Goal: Task Accomplishment & Management: Complete application form

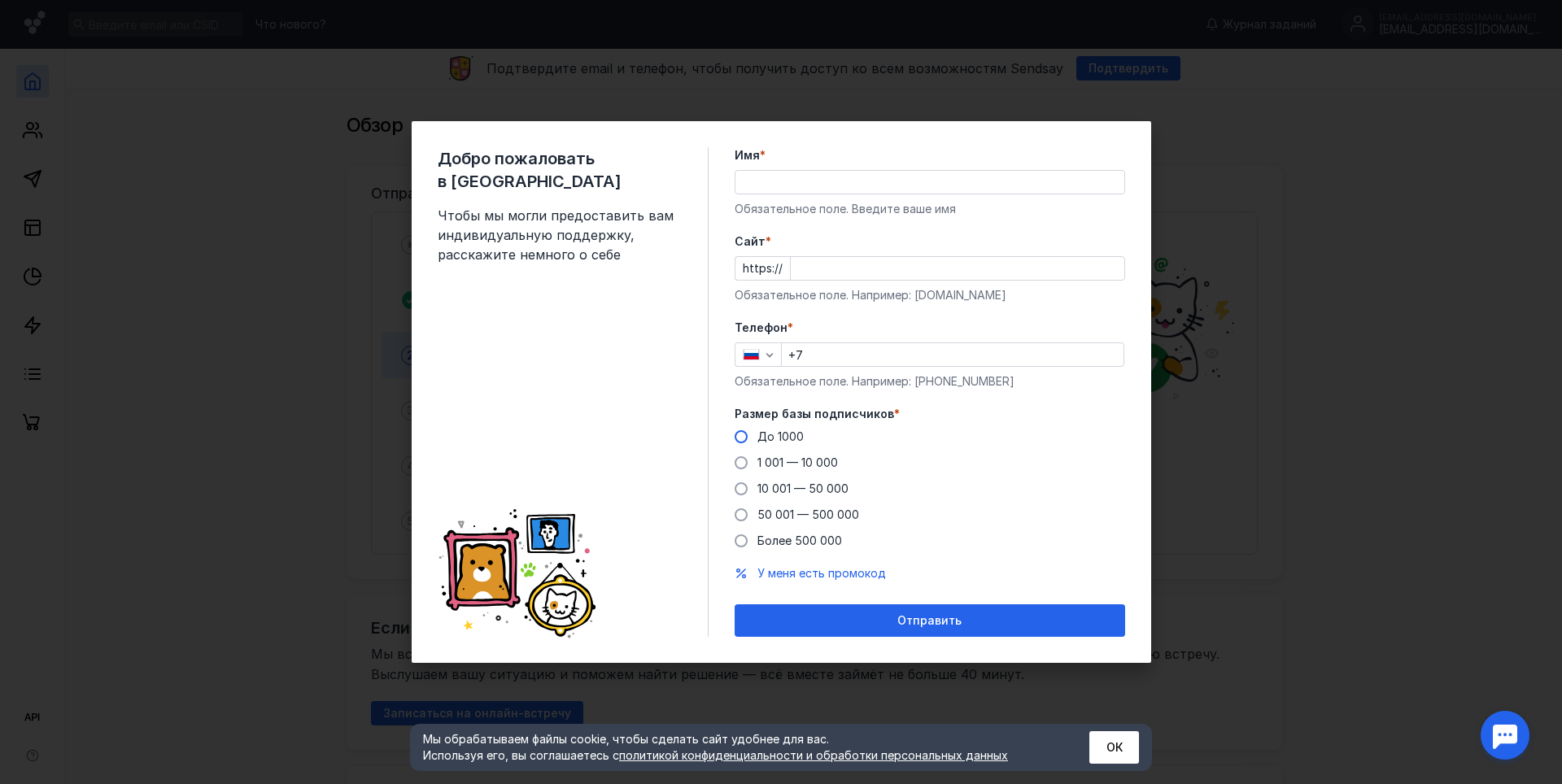
click at [749, 431] on label "До 1000" at bounding box center [769, 437] width 69 height 17
click at [0, 0] on input "До 1000" at bounding box center [0, 0] width 0 height 0
click at [868, 180] on input "Имя *" at bounding box center [930, 182] width 389 height 22
type input "BORGO"
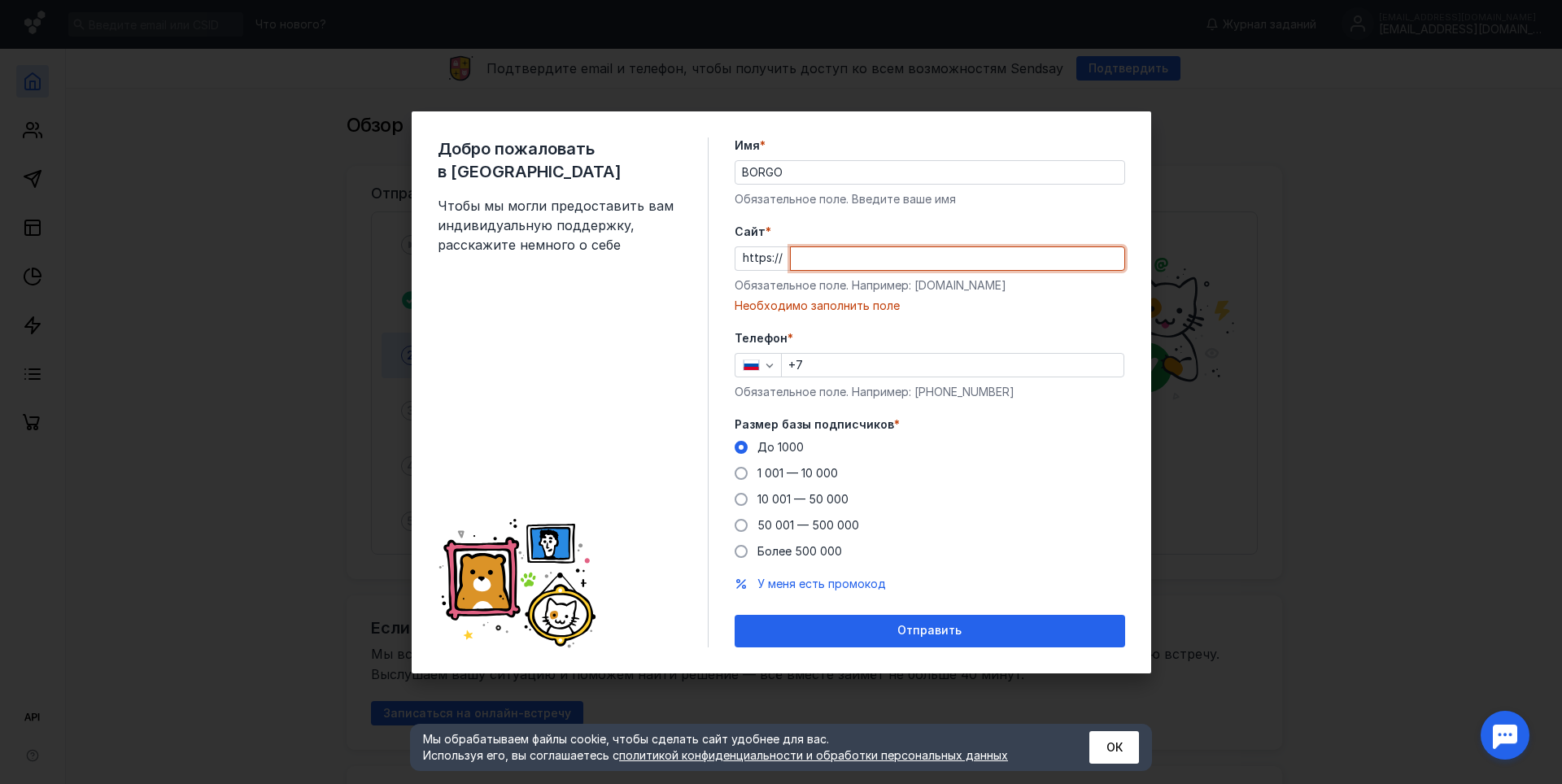
paste input "[DOMAIN_NAME][URL]"
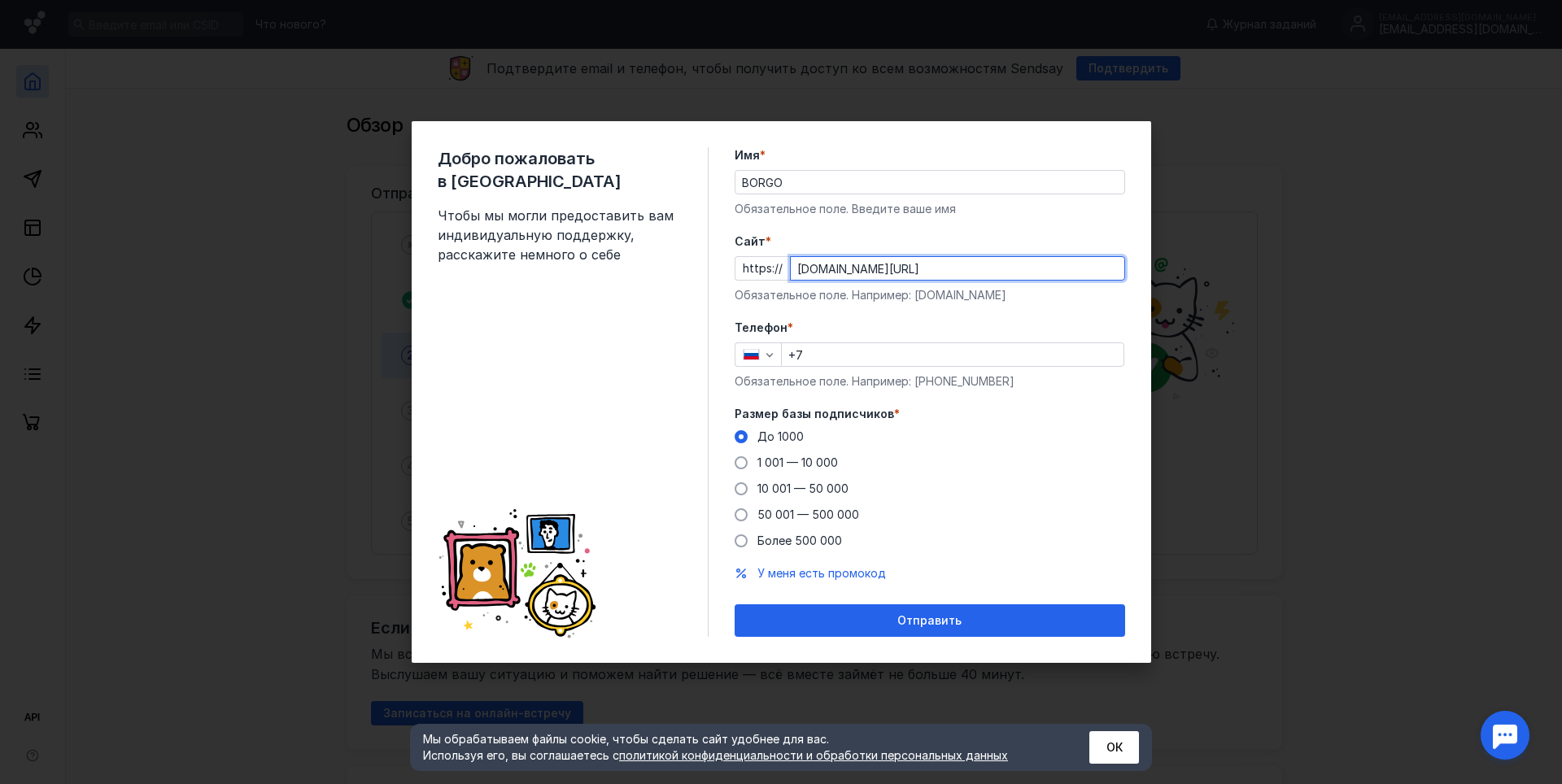
type input "[DOMAIN_NAME][URL]"
click at [940, 351] on input "+7" at bounding box center [953, 354] width 342 height 22
drag, startPoint x: 1013, startPoint y: 385, endPoint x: 917, endPoint y: 382, distance: 96.0
click at [917, 382] on div "Обязательное поле. Например: [PHONE_NUMBER]" at bounding box center [930, 382] width 390 height 17
copy div "[PHONE_NUMBER]"
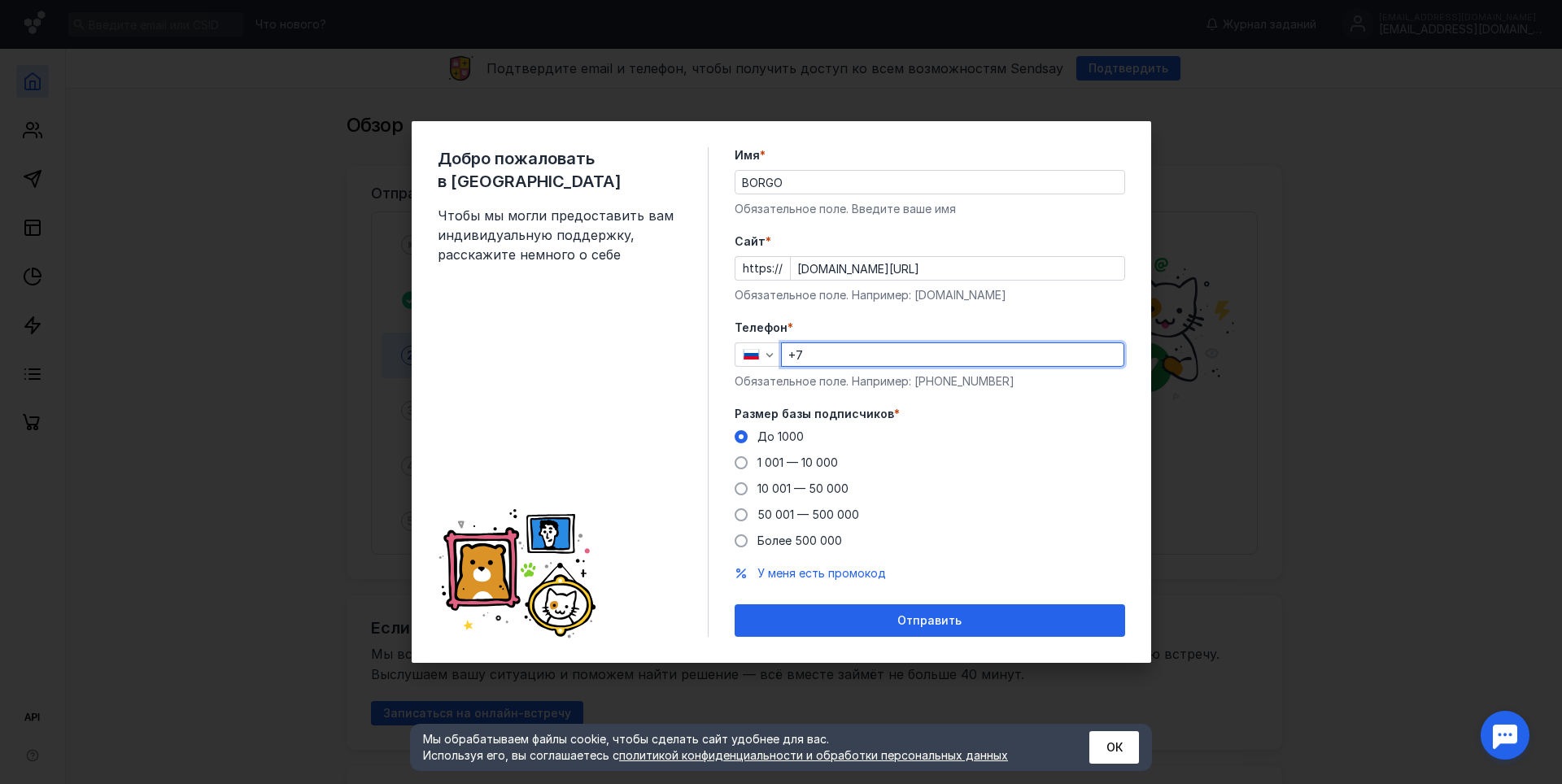
click at [1053, 351] on input "+7" at bounding box center [953, 354] width 342 height 22
paste input "[PHONE_NUMBER]"
drag, startPoint x: 927, startPoint y: 346, endPoint x: 802, endPoint y: 349, distance: 125.0
click at [802, 349] on input "[PHONE_NUMBER]" at bounding box center [953, 354] width 342 height 22
type input "[PHONE_NUMBER]"
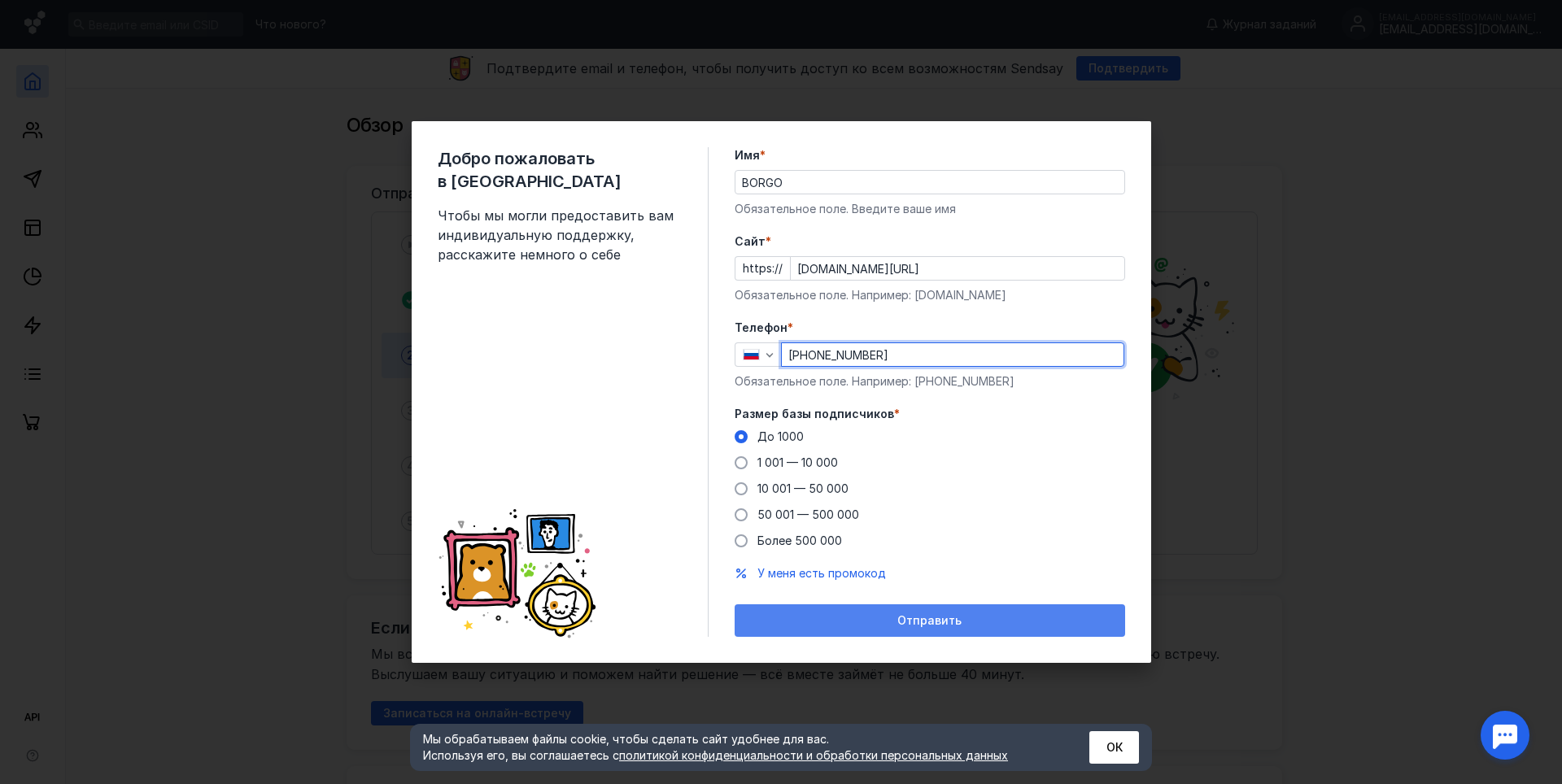
click at [821, 617] on div "Отправить" at bounding box center [930, 621] width 374 height 14
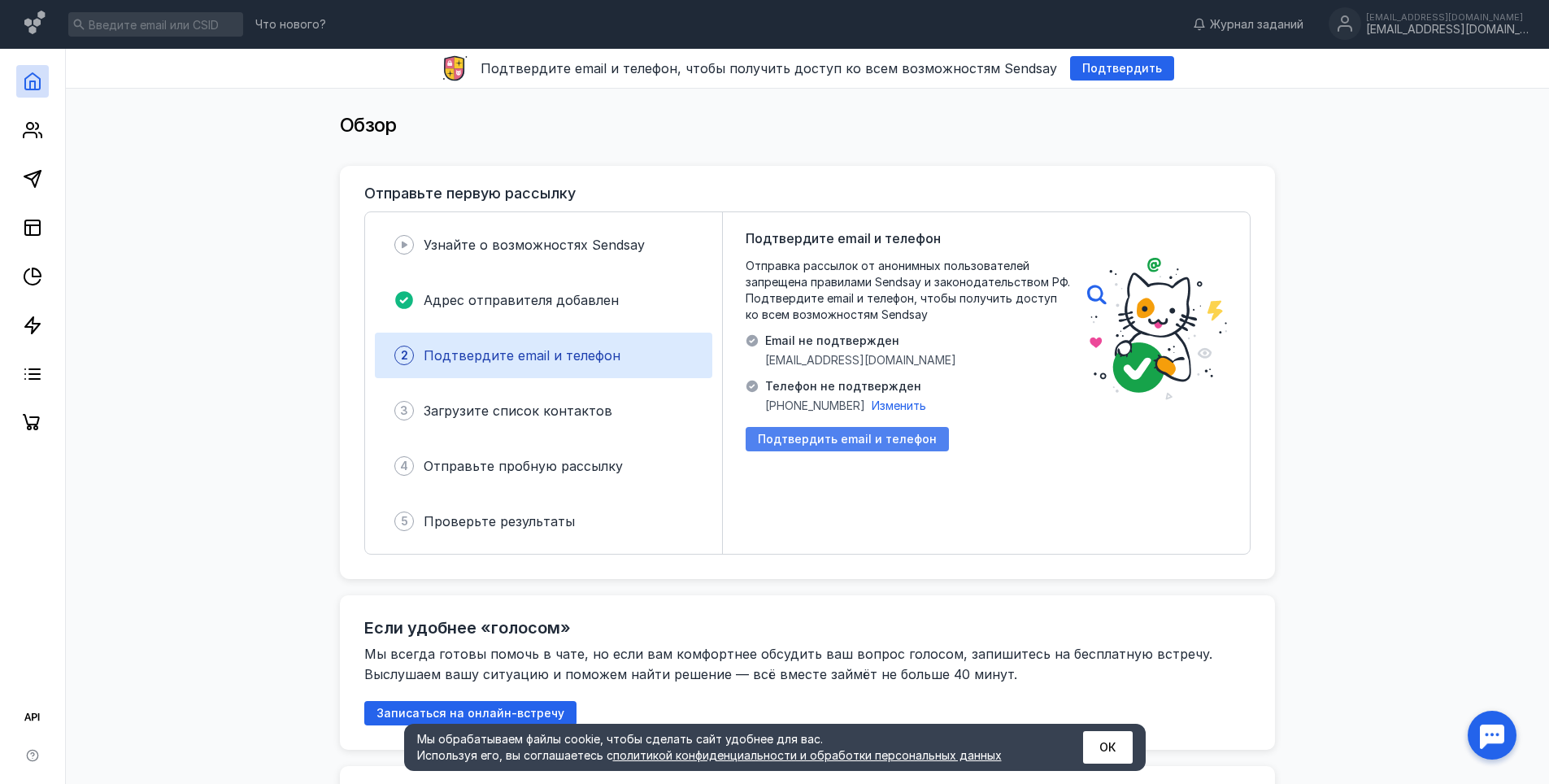
click at [857, 440] on span "Подтвердить email и телефон" at bounding box center [848, 439] width 179 height 14
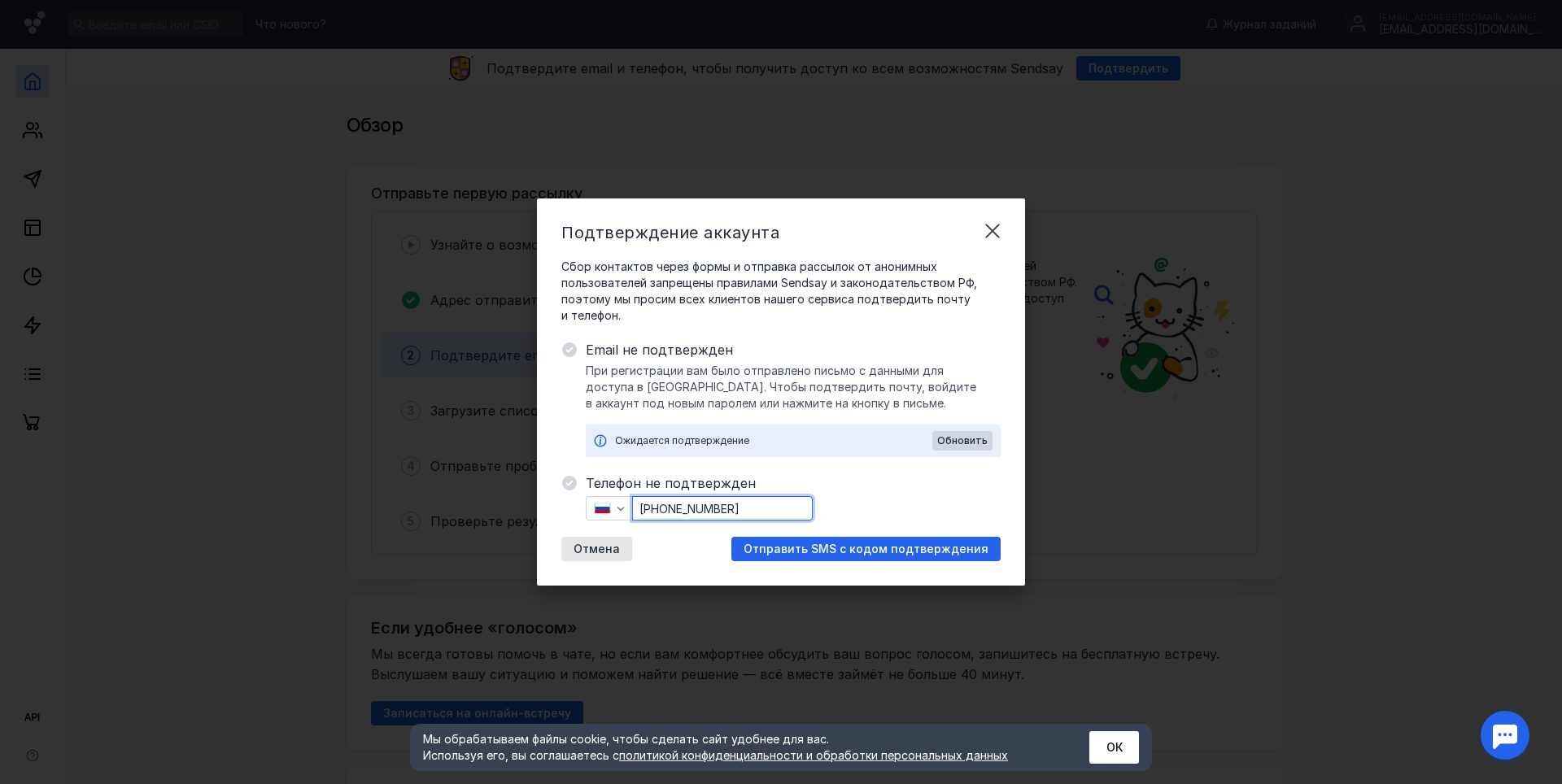
click at [744, 509] on input "[PHONE_NUMBER]" at bounding box center [723, 508] width 179 height 22
type input "[PHONE_NUMBER]"
click at [818, 553] on span "Отправить SMS с кодом подтверждения" at bounding box center [866, 549] width 245 height 14
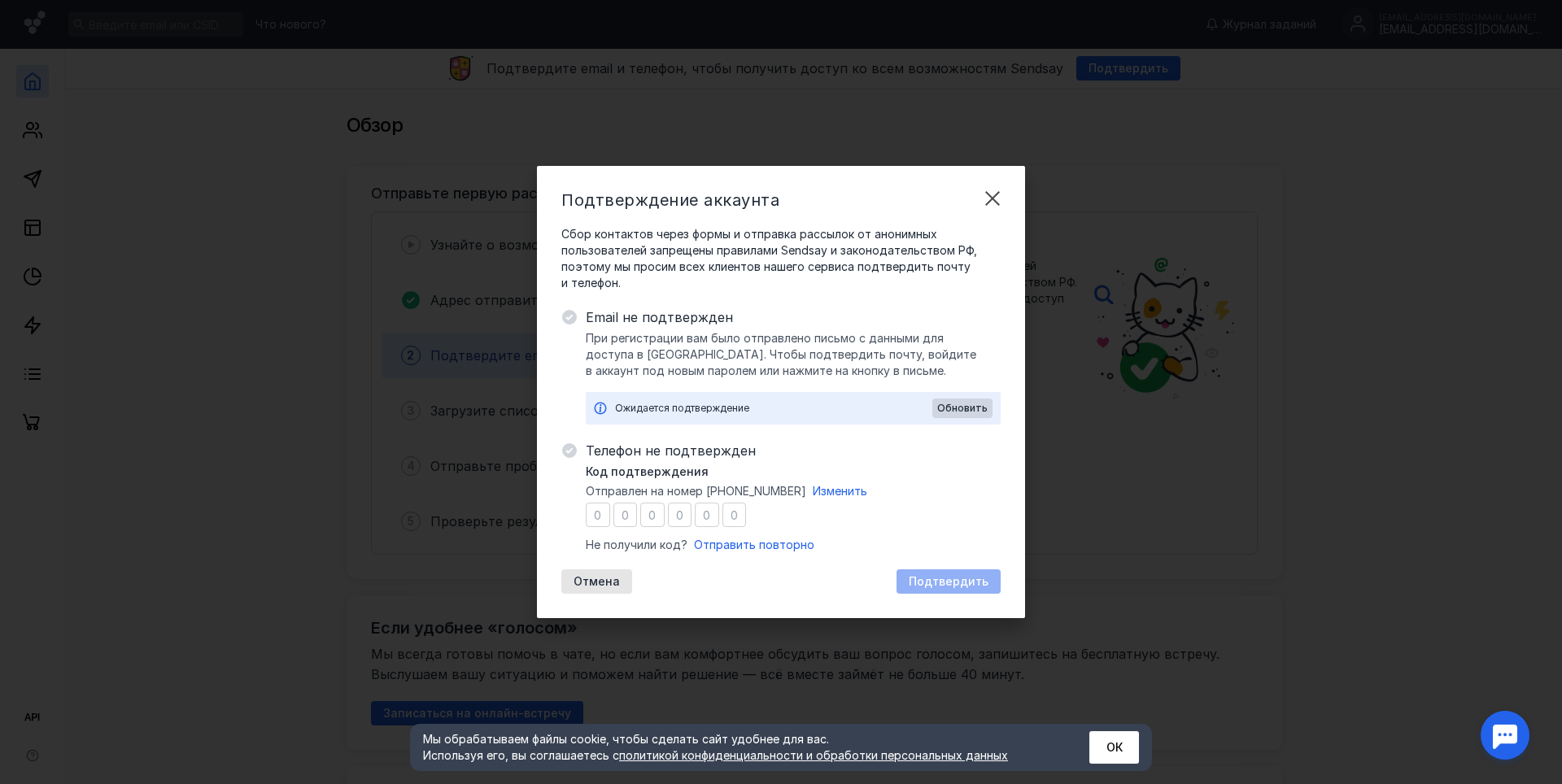
type input "7"
type input "2"
type input "3"
type input "5"
type input "1"
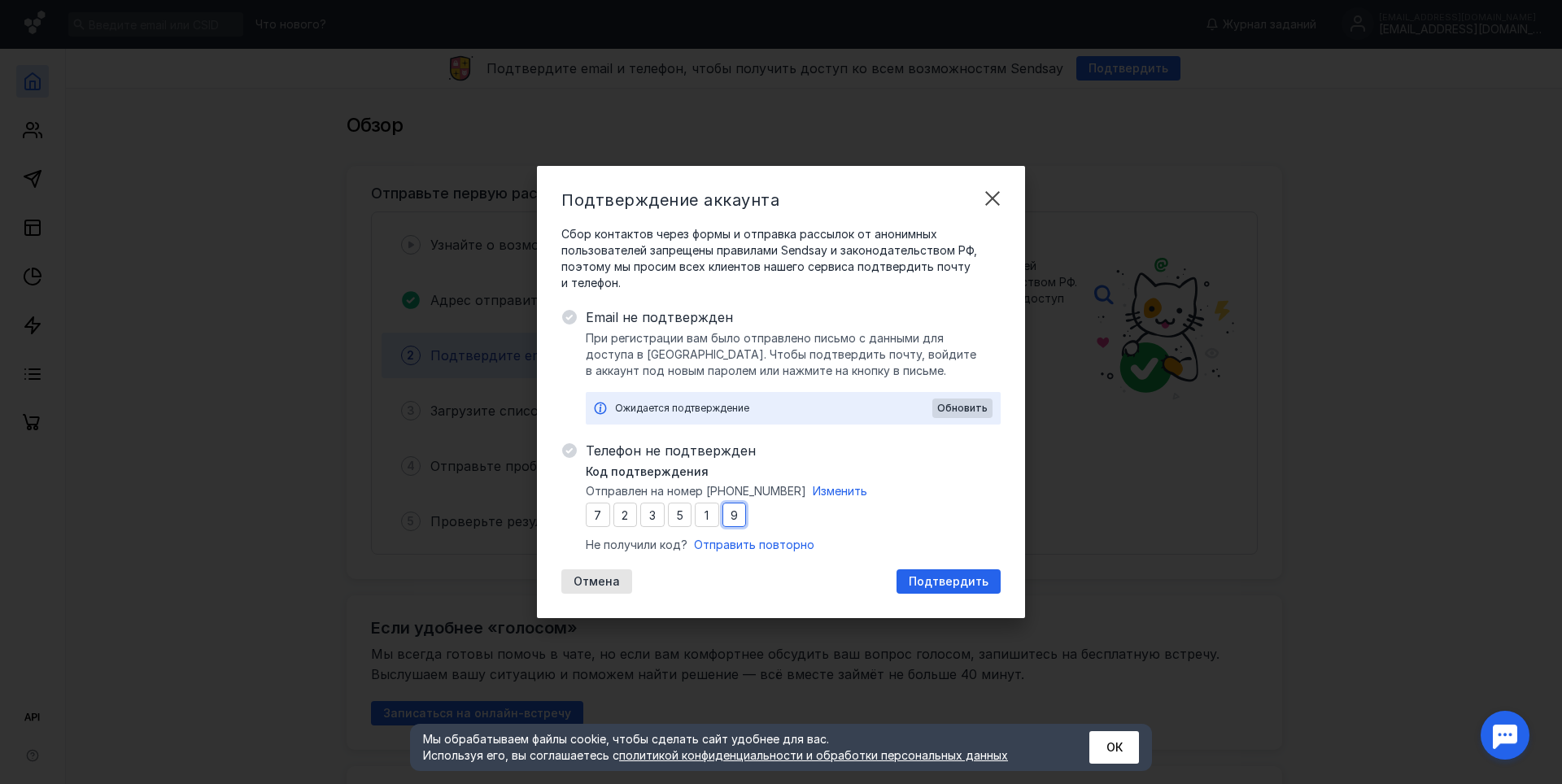
type input "9"
click at [939, 617] on div "Подтверждение аккаунта Сбор контактов через формы и отправка рассылок от аноним…" at bounding box center [781, 392] width 1562 height 784
click at [950, 407] on span "Обновить" at bounding box center [962, 408] width 51 height 12
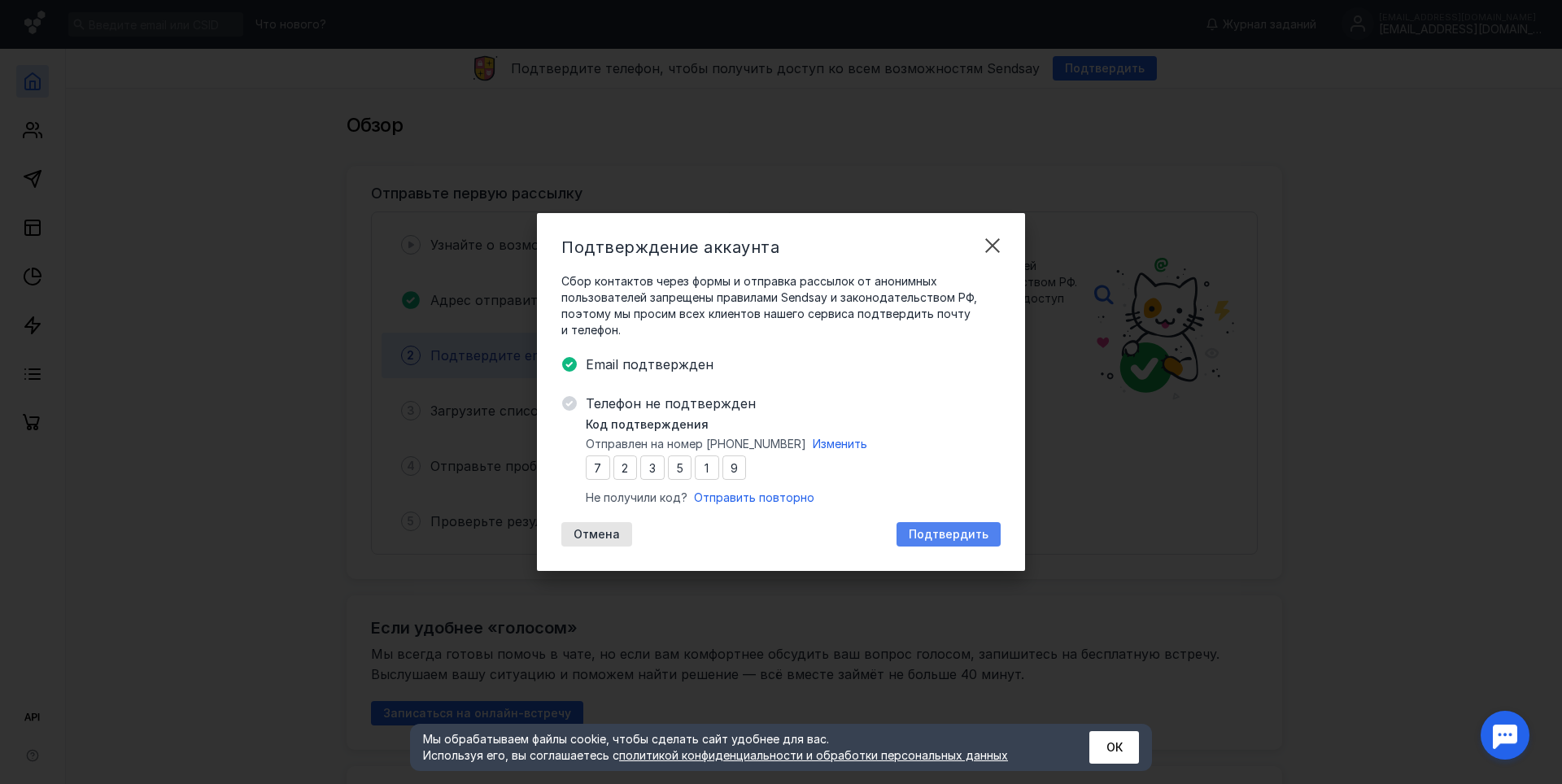
click at [930, 528] on span "Подтвердить" at bounding box center [949, 534] width 80 height 14
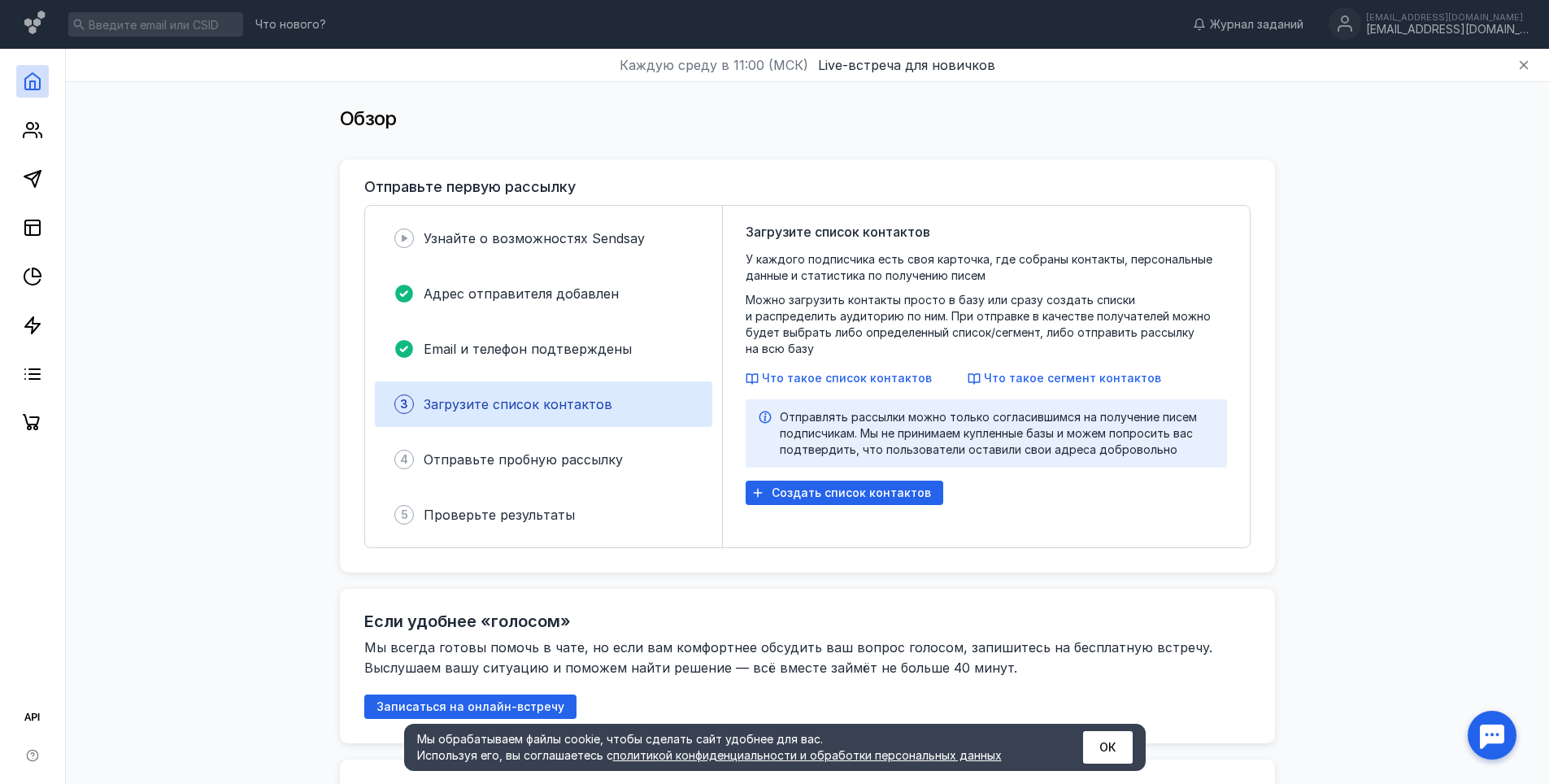
click at [864, 471] on div "Загрузите список контактов У каждого подписчика есть своя карточка, где собраны…" at bounding box center [986, 377] width 481 height 309
click at [860, 491] on span "Создать список контактов" at bounding box center [851, 493] width 159 height 14
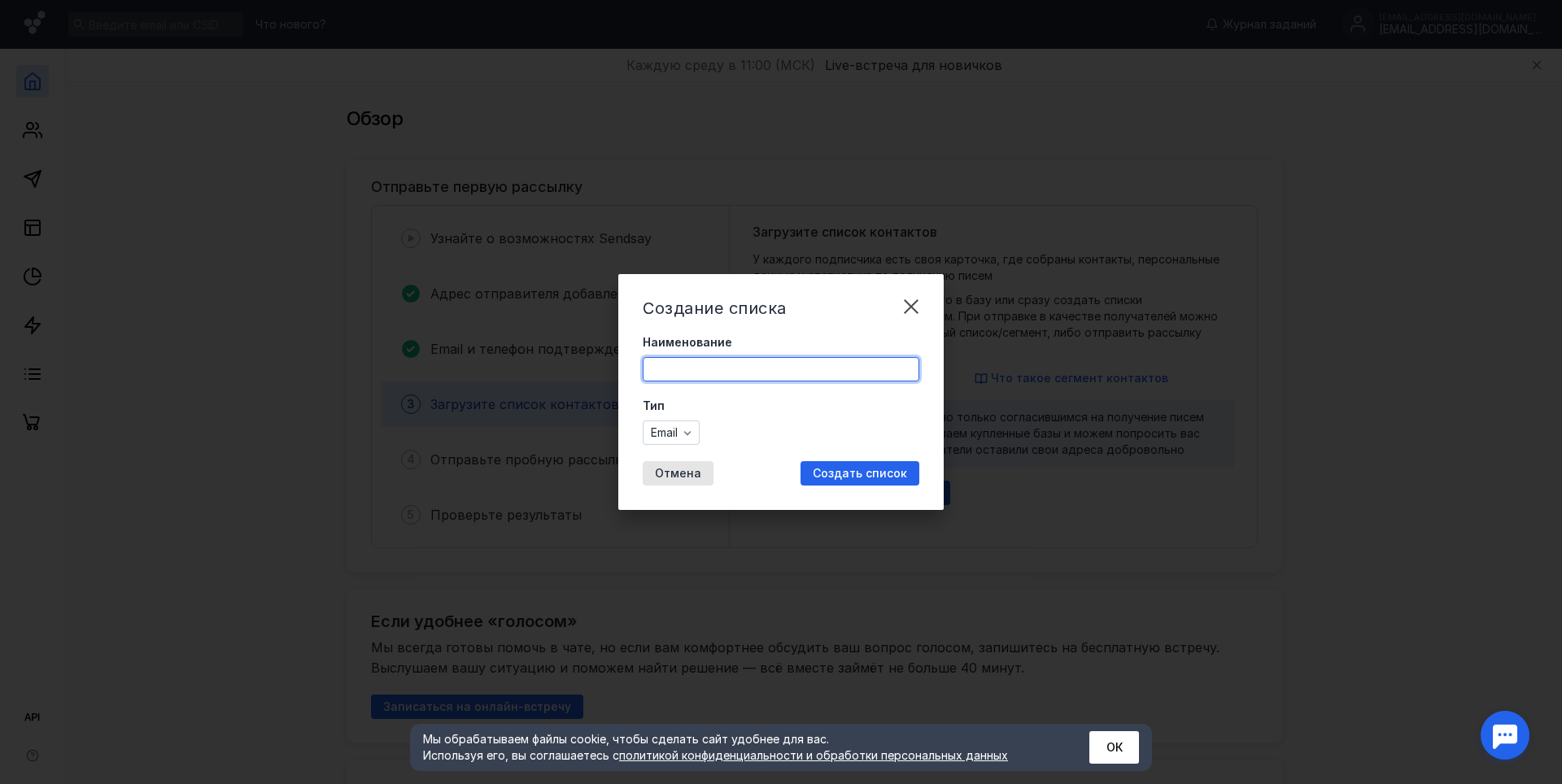
click at [759, 358] on input "Наименование" at bounding box center [780, 368] width 275 height 22
click at [677, 436] on span "Email" at bounding box center [664, 433] width 27 height 14
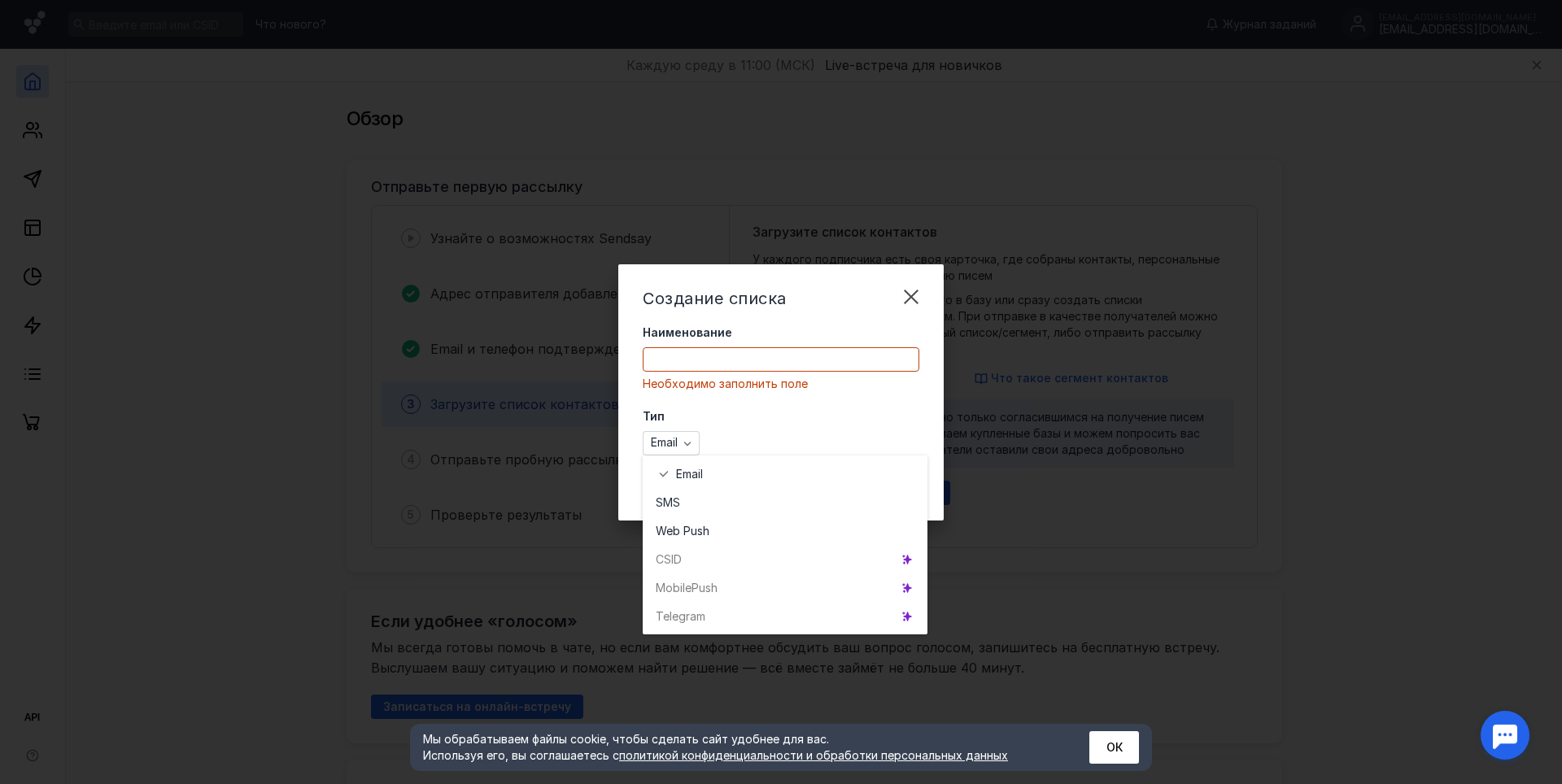
click at [710, 617] on div "Telegr am" at bounding box center [784, 616] width 285 height 28
click at [908, 616] on icon "grid" at bounding box center [907, 616] width 7 height 9
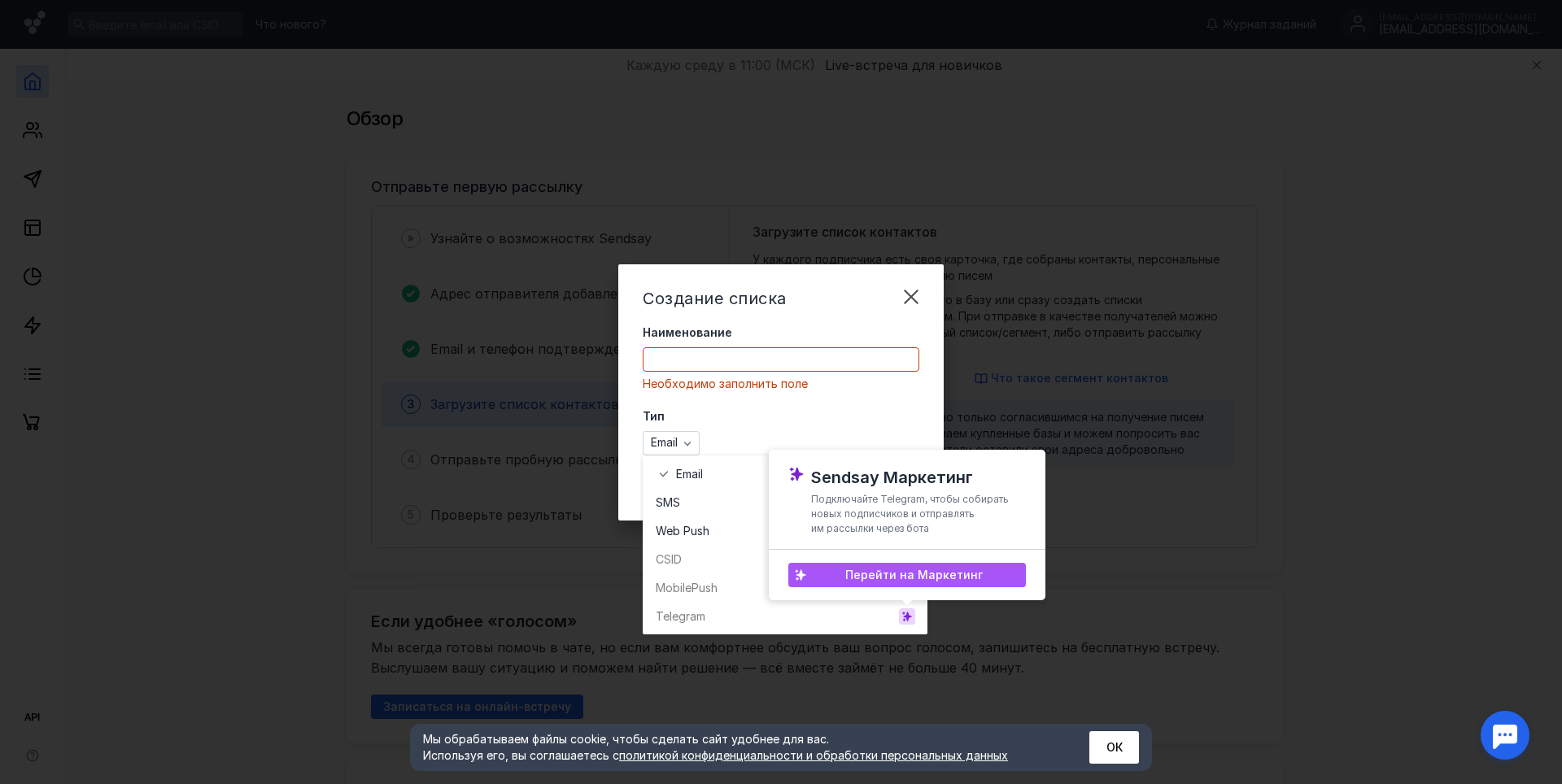
click at [921, 571] on span "Перейти на Маркетинг" at bounding box center [914, 575] width 138 height 14
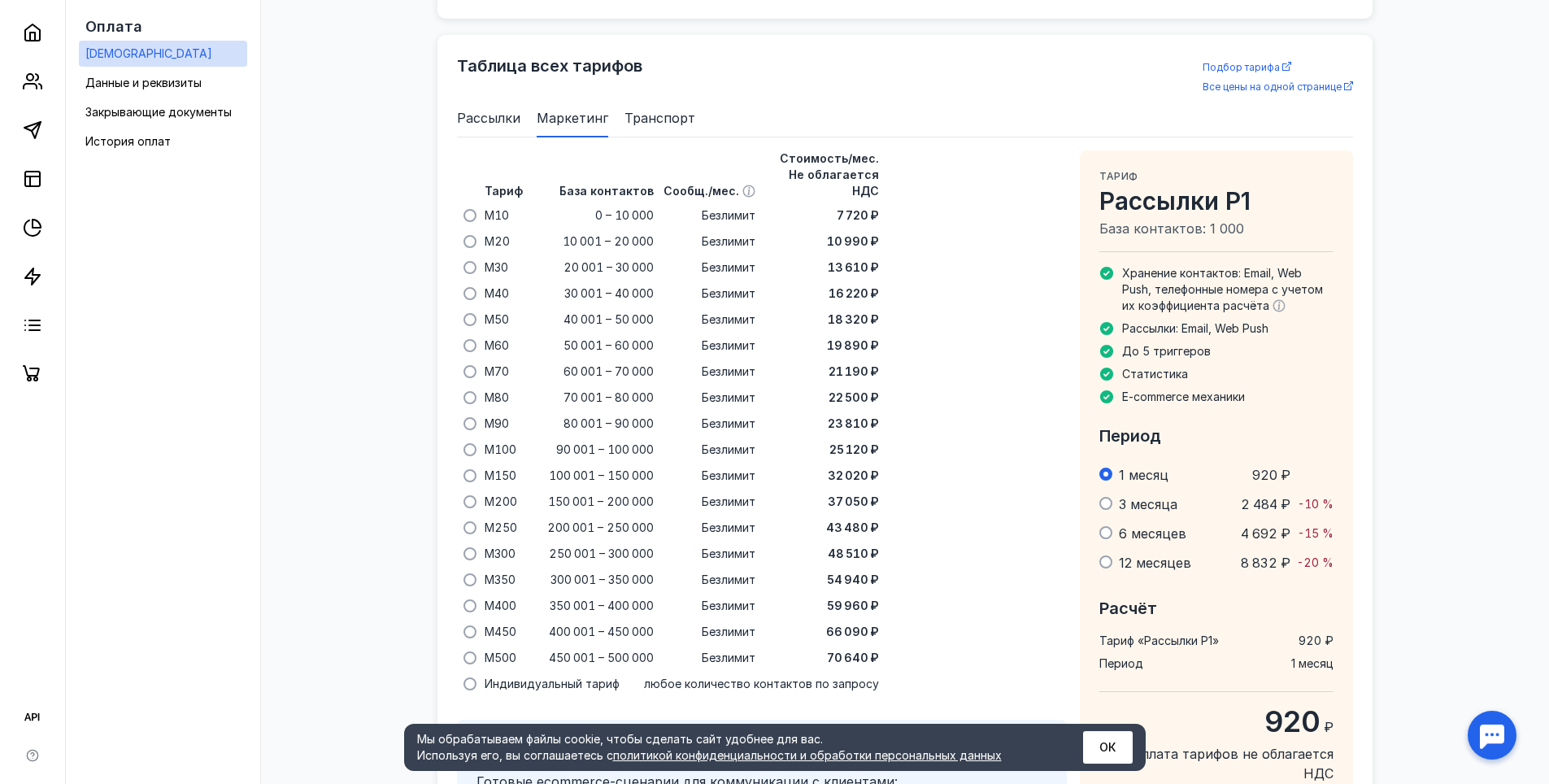
scroll to position [1006, 0]
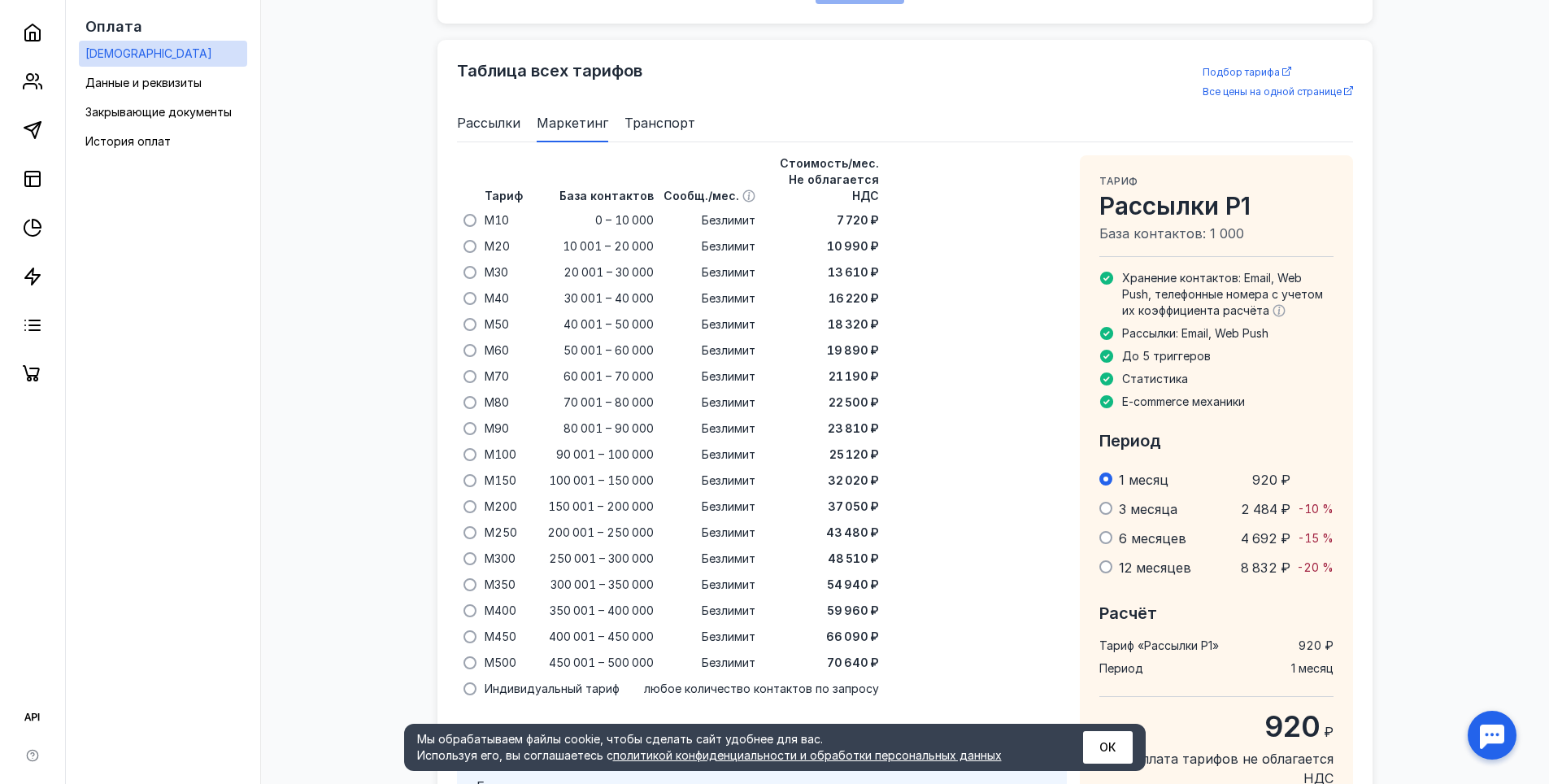
click at [998, 203] on div "Тариф База контактов Сообщ./мес. Стоимость/мес. Не облагается НДС M10 0 – 10 00…" at bounding box center [762, 540] width 610 height 771
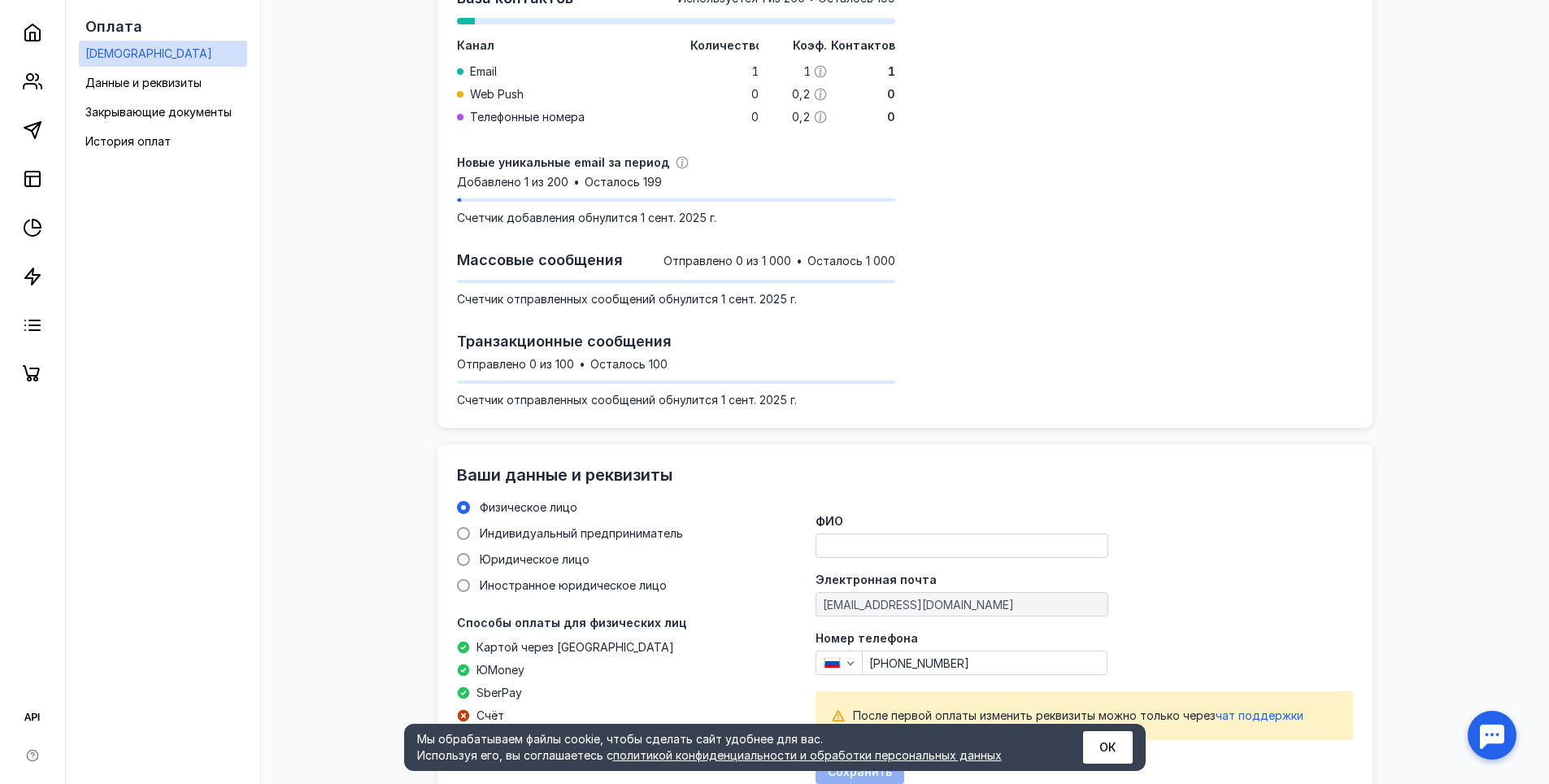
scroll to position [0, 0]
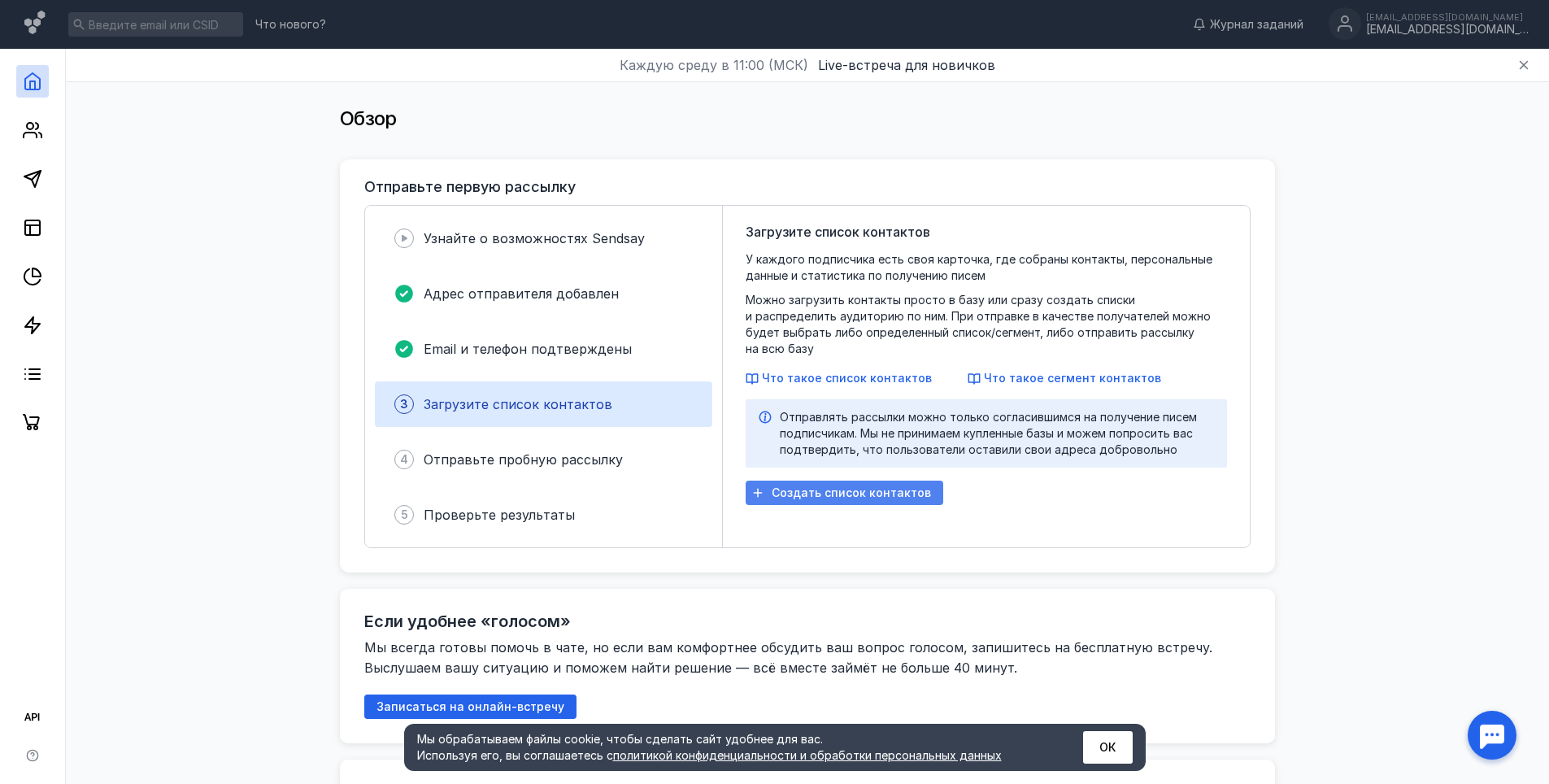
click at [855, 486] on span "Создать список контактов" at bounding box center [851, 493] width 159 height 14
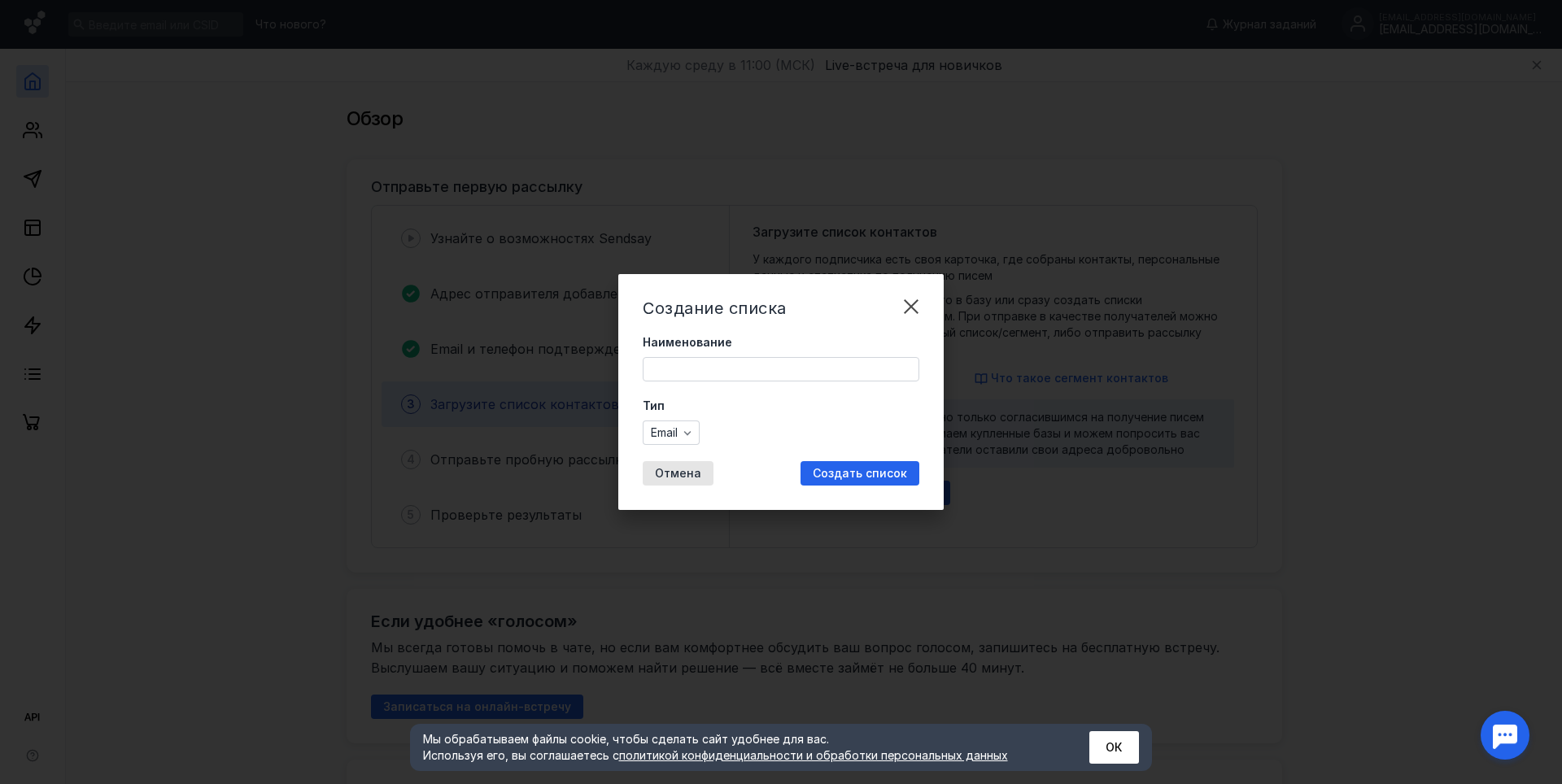
click at [759, 363] on input "Наименование" at bounding box center [780, 368] width 275 height 22
type input "[EMAIL_ADDRESS][DOMAIN_NAME]"
click at [847, 462] on div "Создать список" at bounding box center [860, 473] width 119 height 24
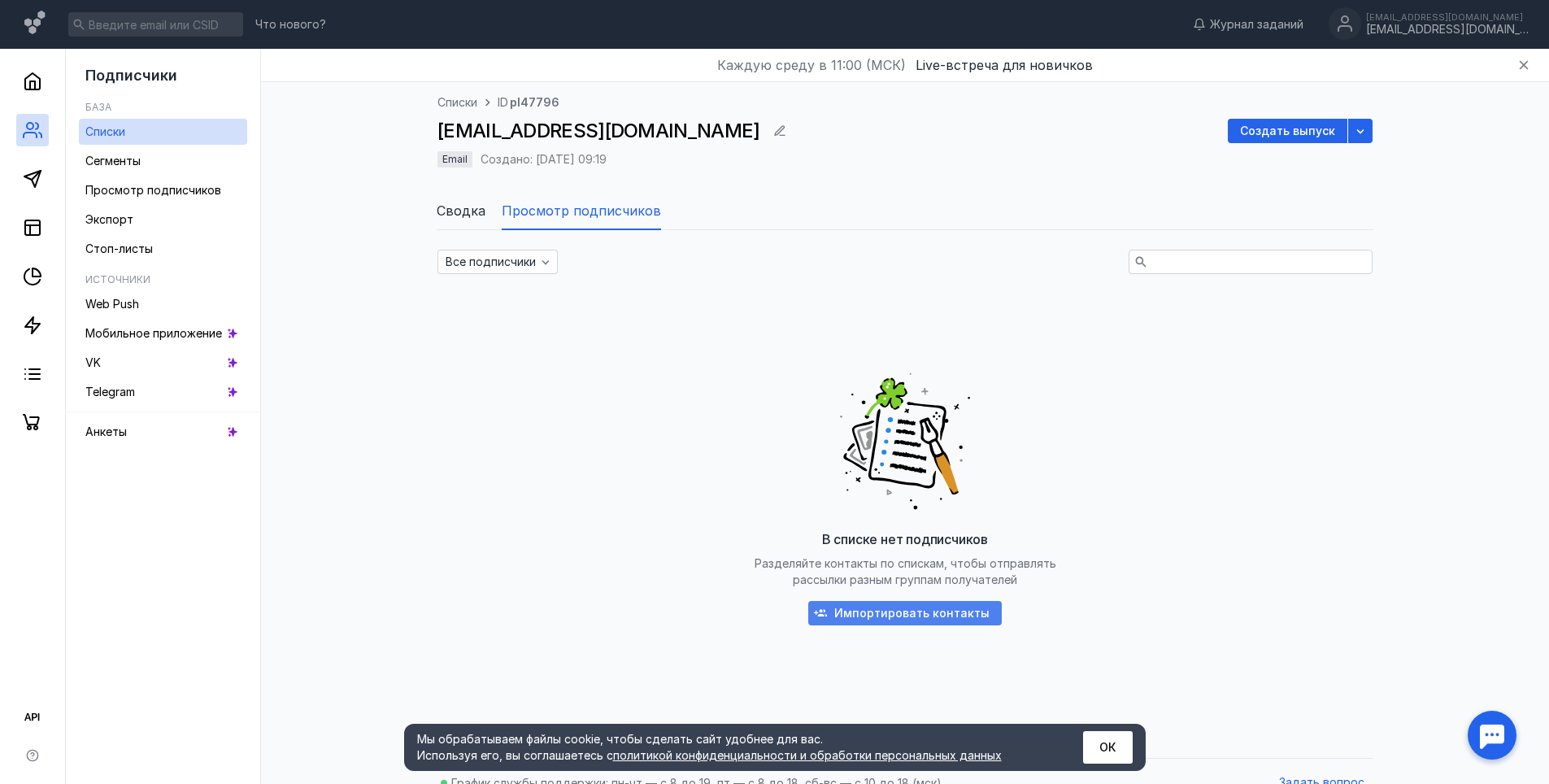
click at [956, 608] on span "Импортировать контакты" at bounding box center [912, 613] width 155 height 14
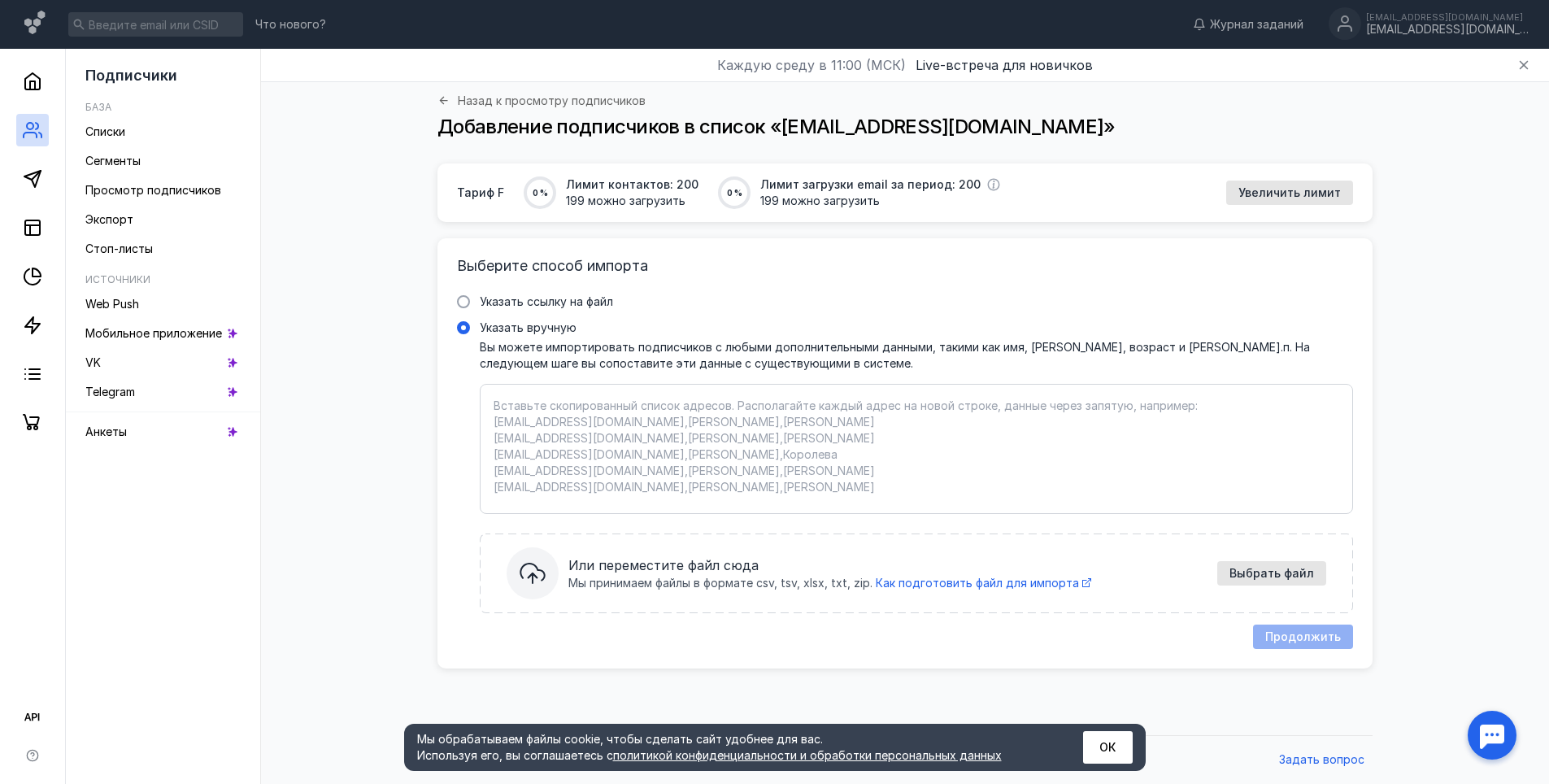
click at [618, 465] on textarea "Указать вручную Вы можете импортировать подписчиков с любыми дополнительными да…" at bounding box center [916, 449] width 845 height 103
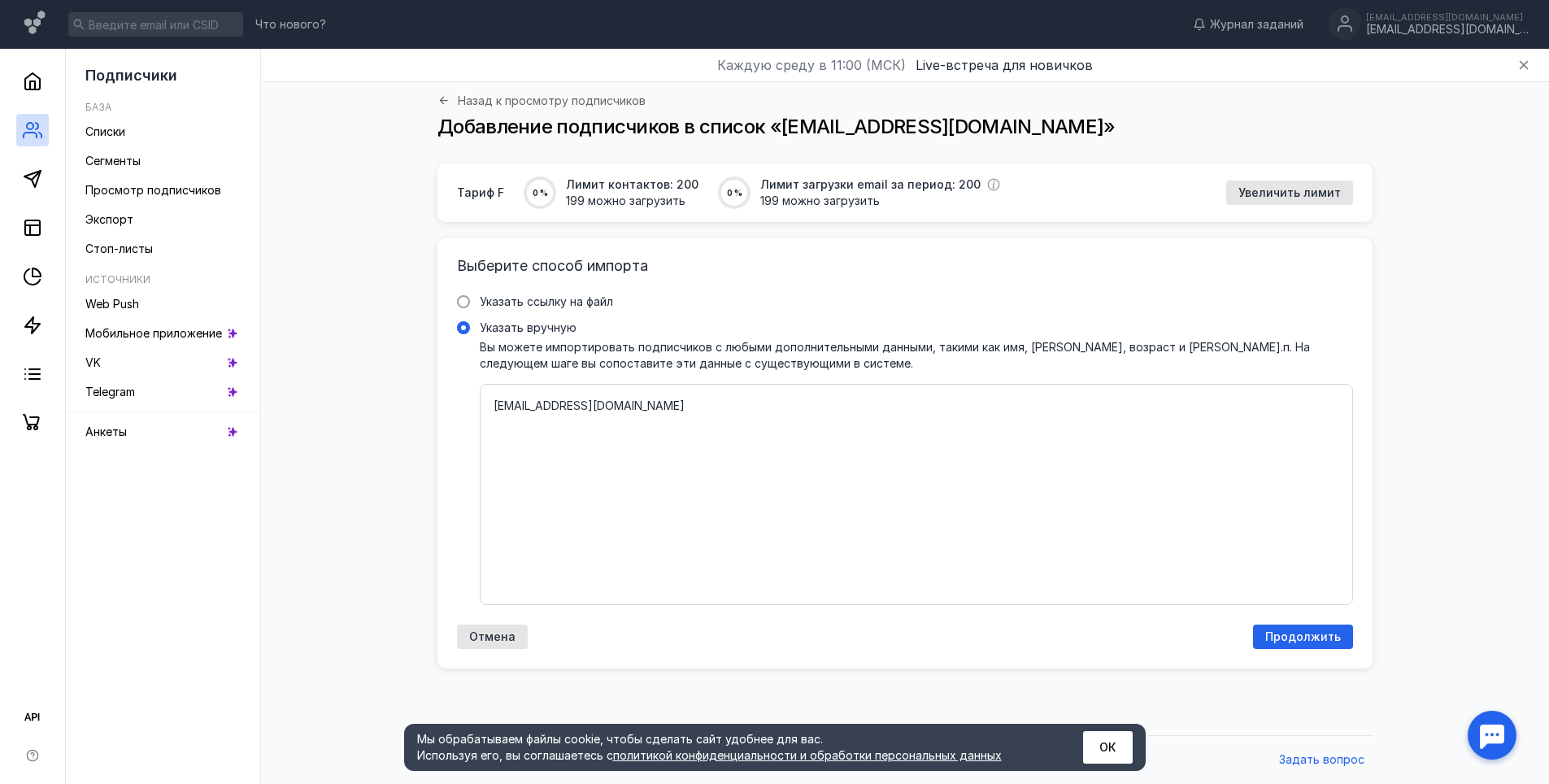
type textarea "[EMAIL_ADDRESS][DOMAIN_NAME]"
drag, startPoint x: 1301, startPoint y: 621, endPoint x: 1300, endPoint y: 630, distance: 9.1
click at [1300, 630] on div "Выберите способ импорта Указать ссылку на файл Ссылка на файл * Выбрать файл Мы…" at bounding box center [904, 453] width 935 height 431
click at [1300, 631] on span "Продолжить" at bounding box center [1303, 637] width 76 height 14
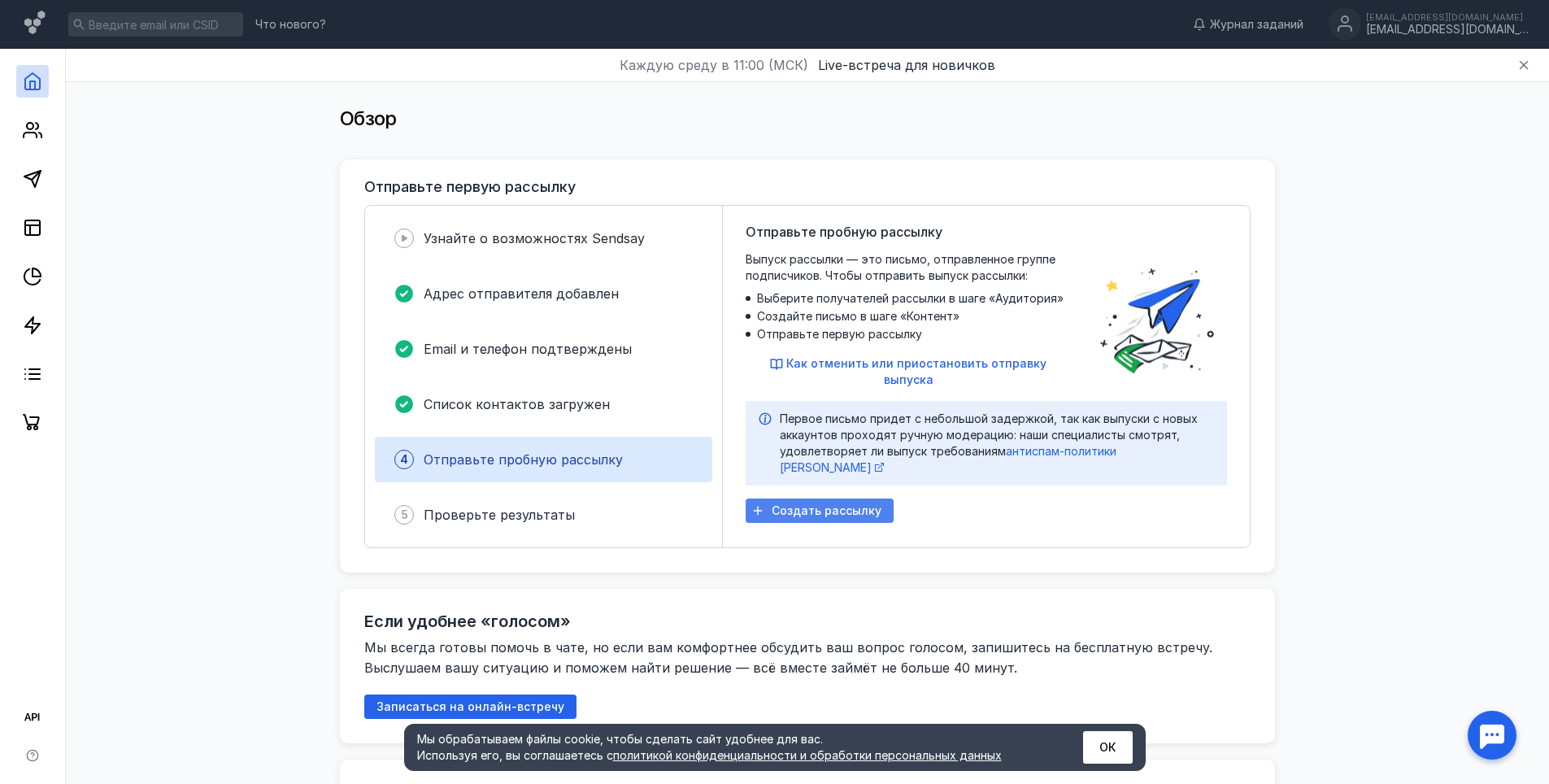
click at [824, 504] on span "Создать рассылку" at bounding box center [826, 511] width 110 height 14
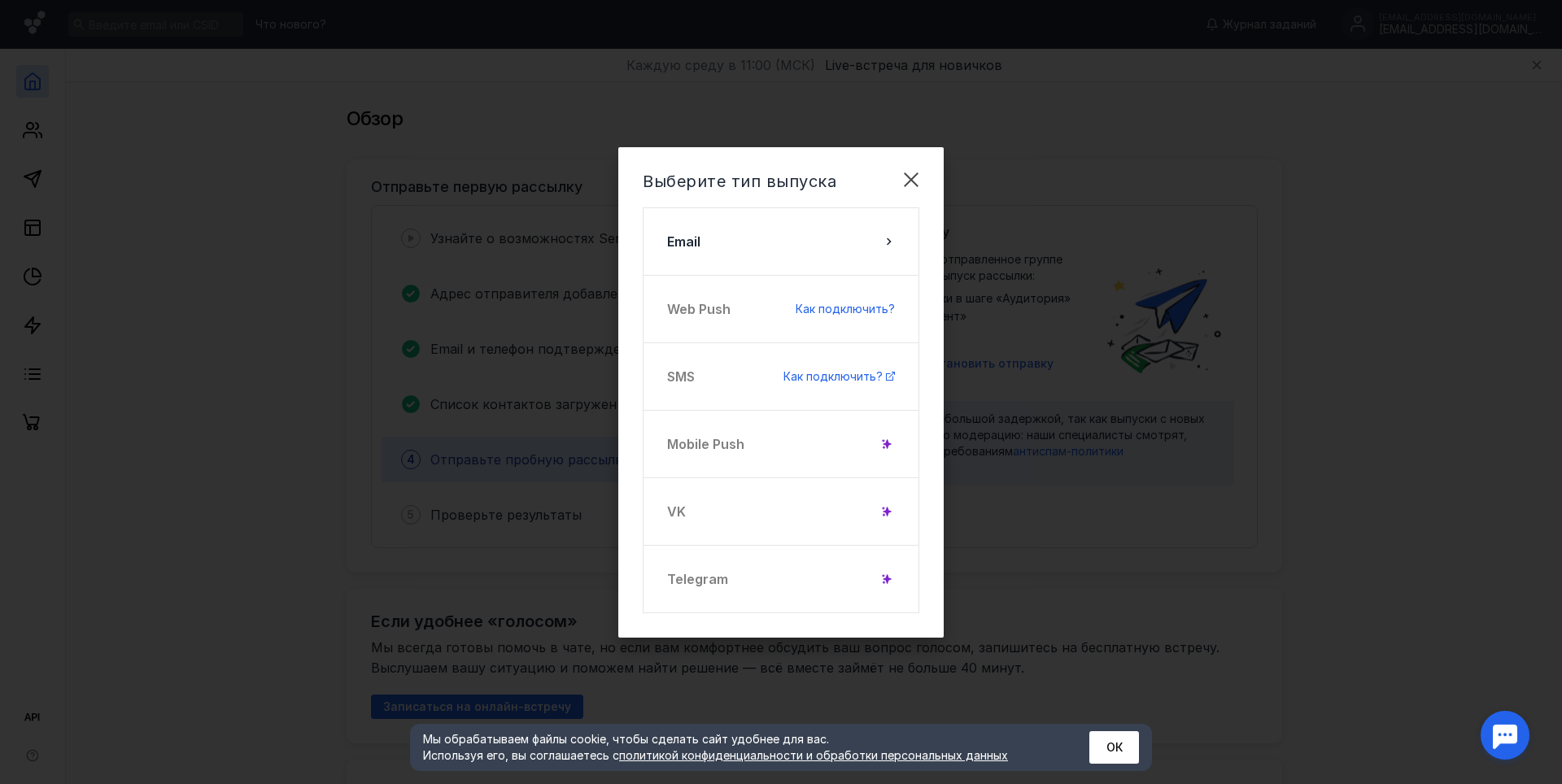
click at [869, 596] on div "Telegram" at bounding box center [780, 579] width 276 height 68
drag, startPoint x: 869, startPoint y: 596, endPoint x: 862, endPoint y: 554, distance: 42.6
click at [870, 595] on div "Telegram" at bounding box center [780, 579] width 276 height 68
click at [749, 305] on div "Web Push Как подключить?" at bounding box center [780, 309] width 276 height 68
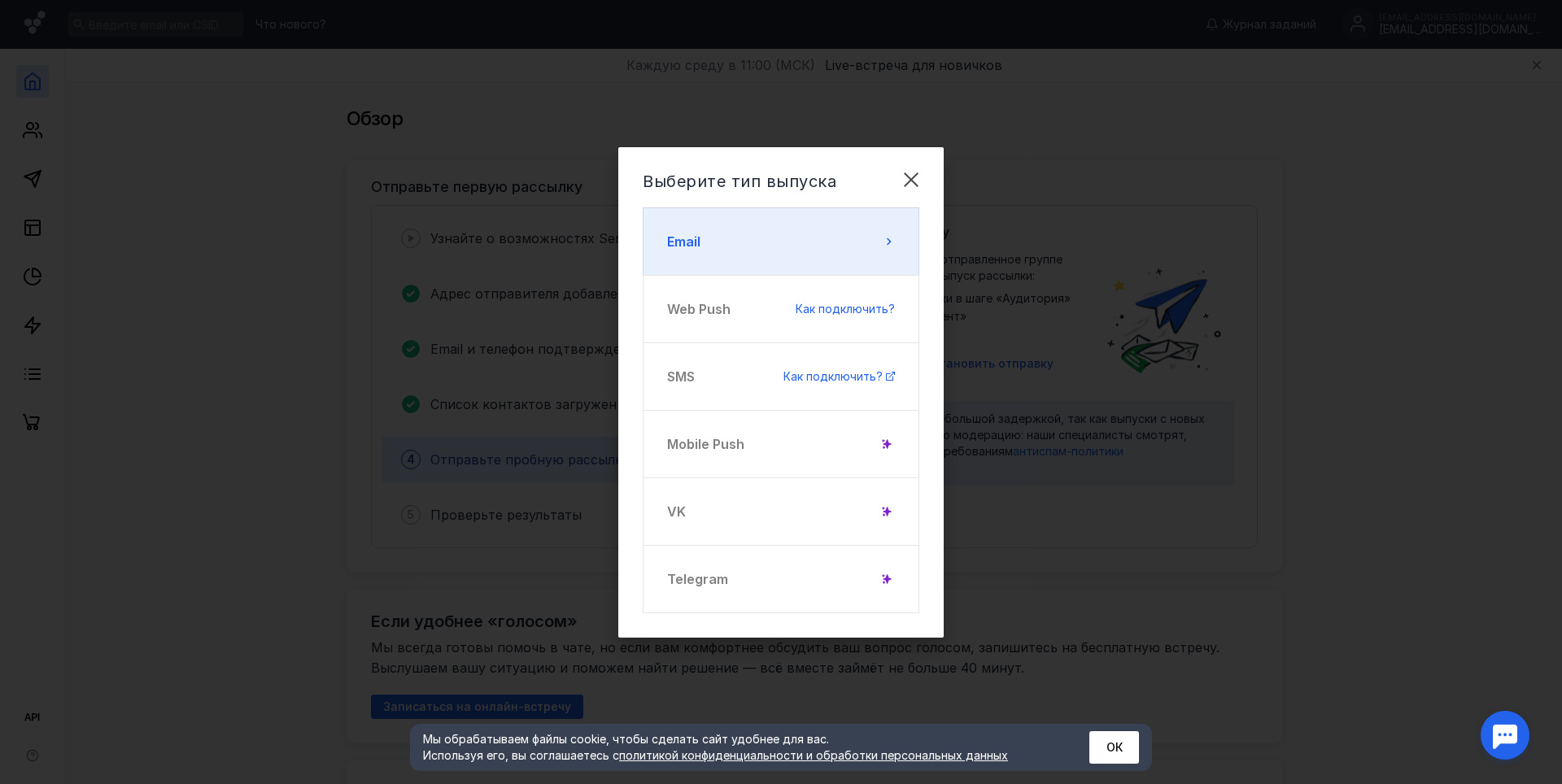
click at [779, 244] on button "Email" at bounding box center [780, 241] width 276 height 68
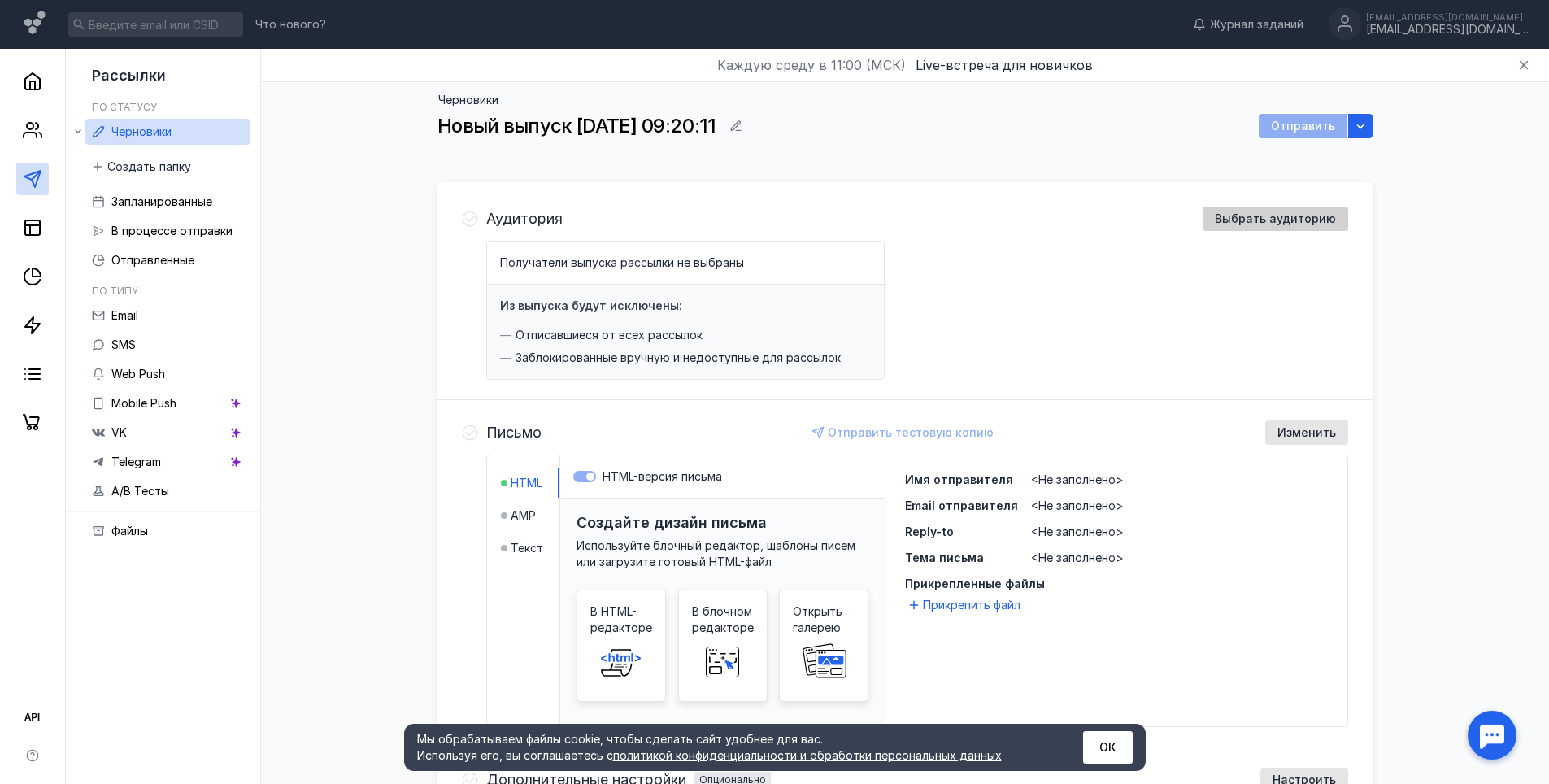
click at [1327, 222] on span "Выбрать аудиторию" at bounding box center [1275, 219] width 121 height 14
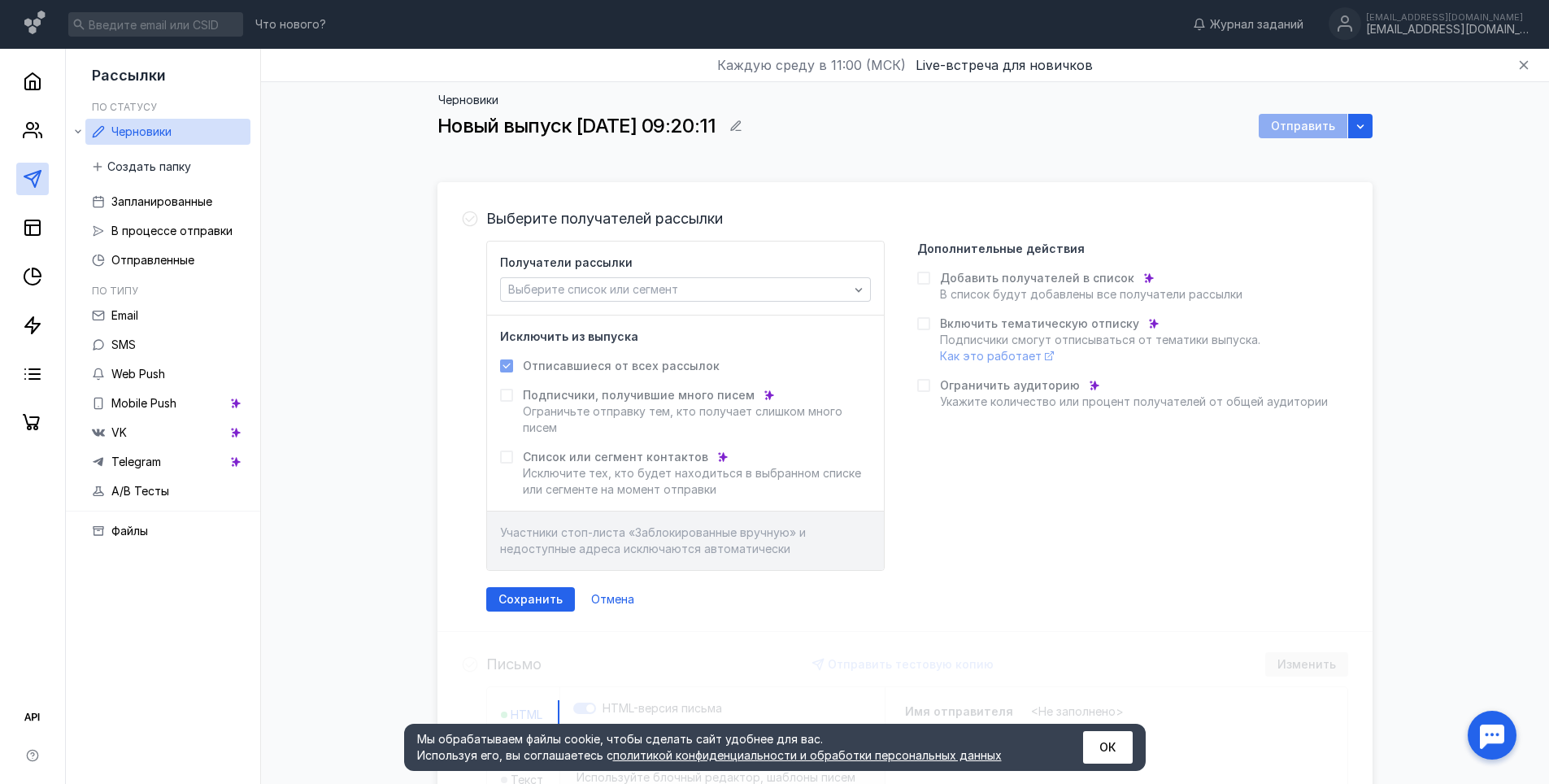
click at [686, 306] on div "Получатели рассылки Выберите список или сегмент" at bounding box center [685, 278] width 397 height 74
click at [683, 291] on div "Выберите список или сегмент" at bounding box center [679, 290] width 349 height 14
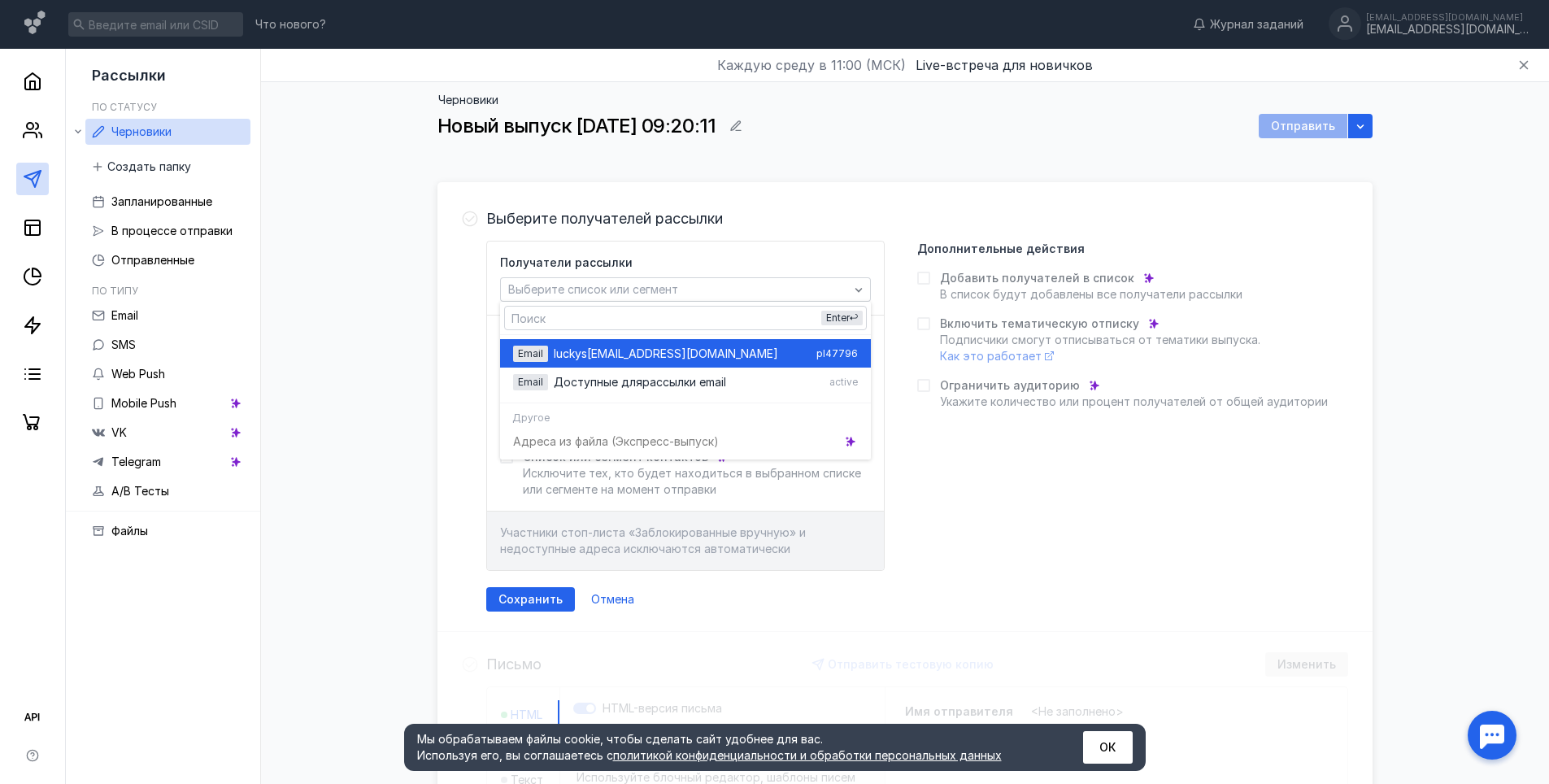
click at [649, 354] on span "[EMAIL_ADDRESS][DOMAIN_NAME]" at bounding box center [683, 354] width 191 height 17
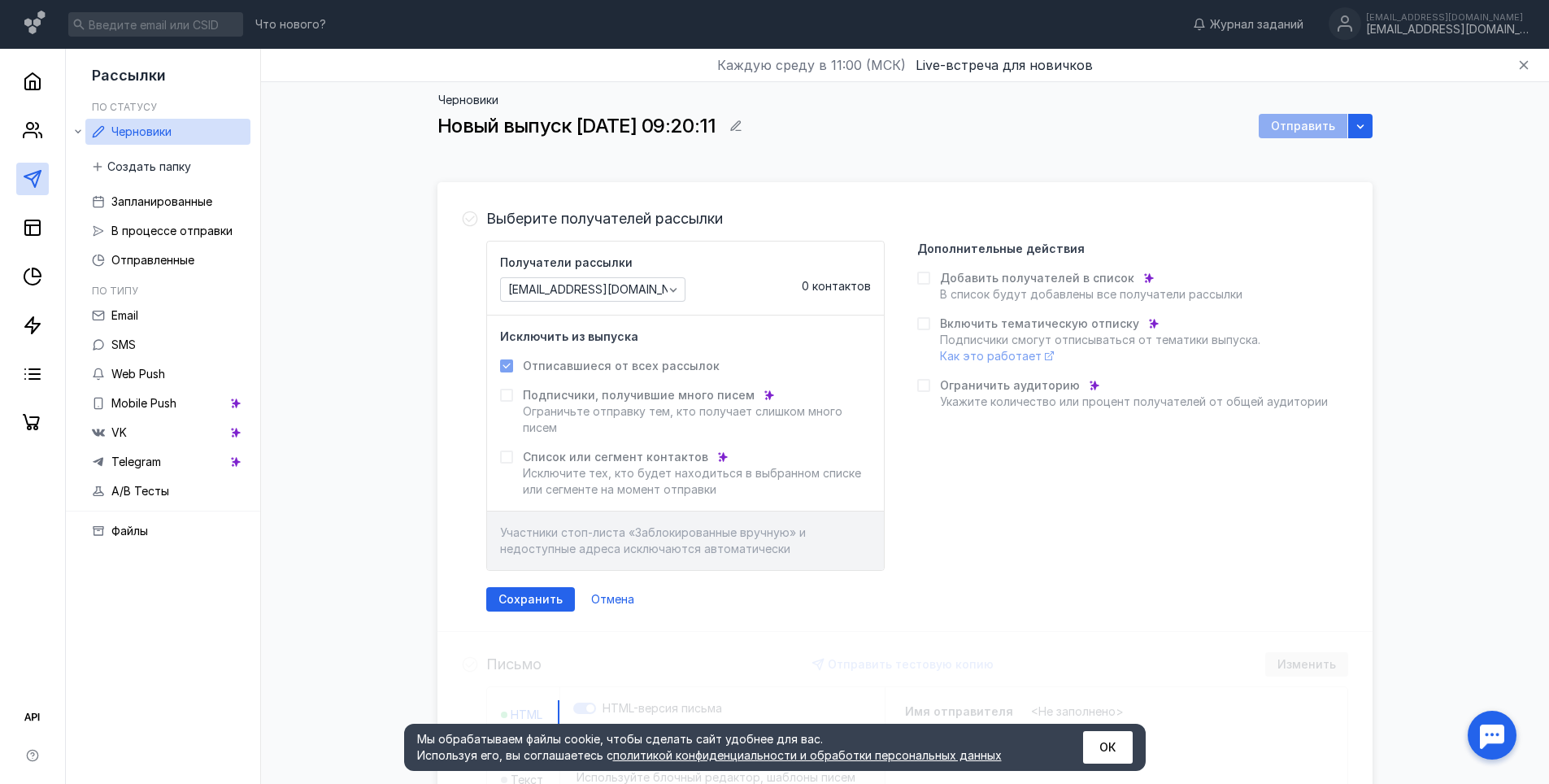
click at [671, 400] on span "Подписчики, получившие много писем" at bounding box center [638, 396] width 231 height 17
click at [142, 319] on link "Email" at bounding box center [168, 315] width 165 height 26
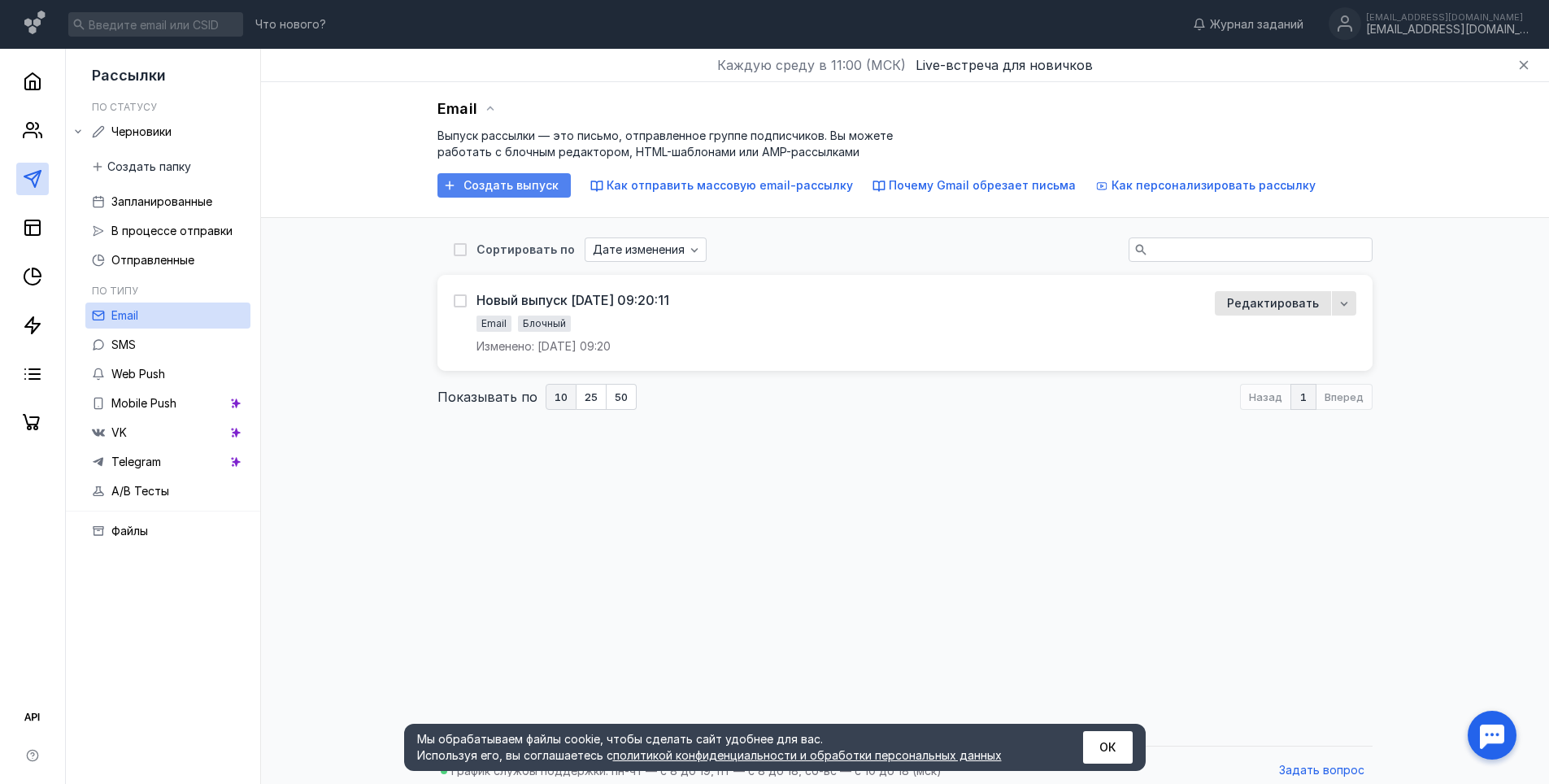
drag, startPoint x: 506, startPoint y: 158, endPoint x: 501, endPoint y: 175, distance: 17.7
click at [505, 158] on div "Выпуск рассылки — это письмо, отправленное группе подписчиков. Вы можете работа…" at bounding box center [665, 144] width 455 height 32
click at [501, 177] on div "Создать выпуск" at bounding box center [504, 185] width 134 height 24
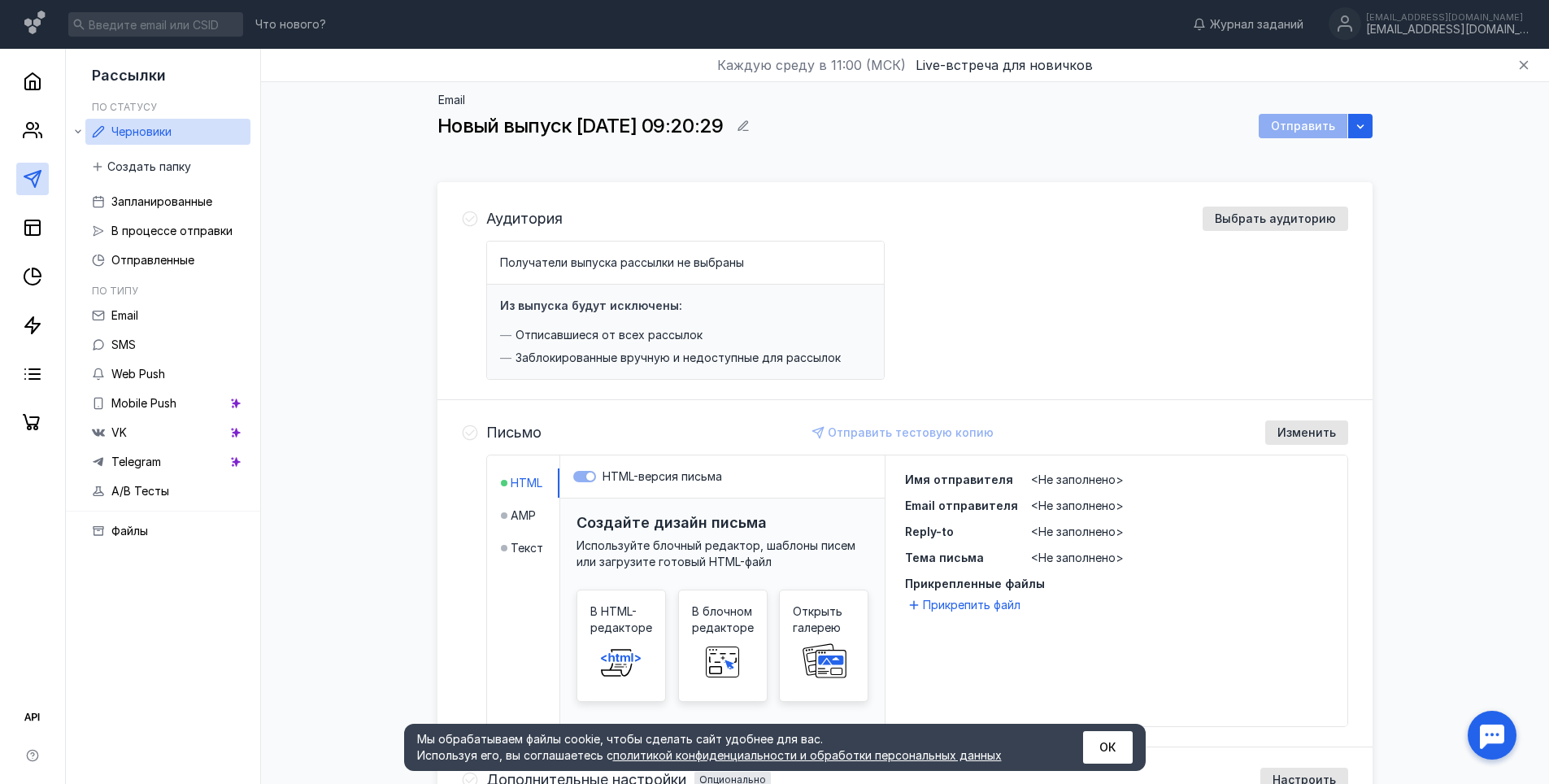
click at [1282, 197] on div "Аудитория Выбрать аудиторию Получатели выпуска рассылки не выбраны Из выпуска б…" at bounding box center [904, 293] width 935 height 214
click at [1272, 212] on span "Выбрать аудиторию" at bounding box center [1275, 219] width 121 height 14
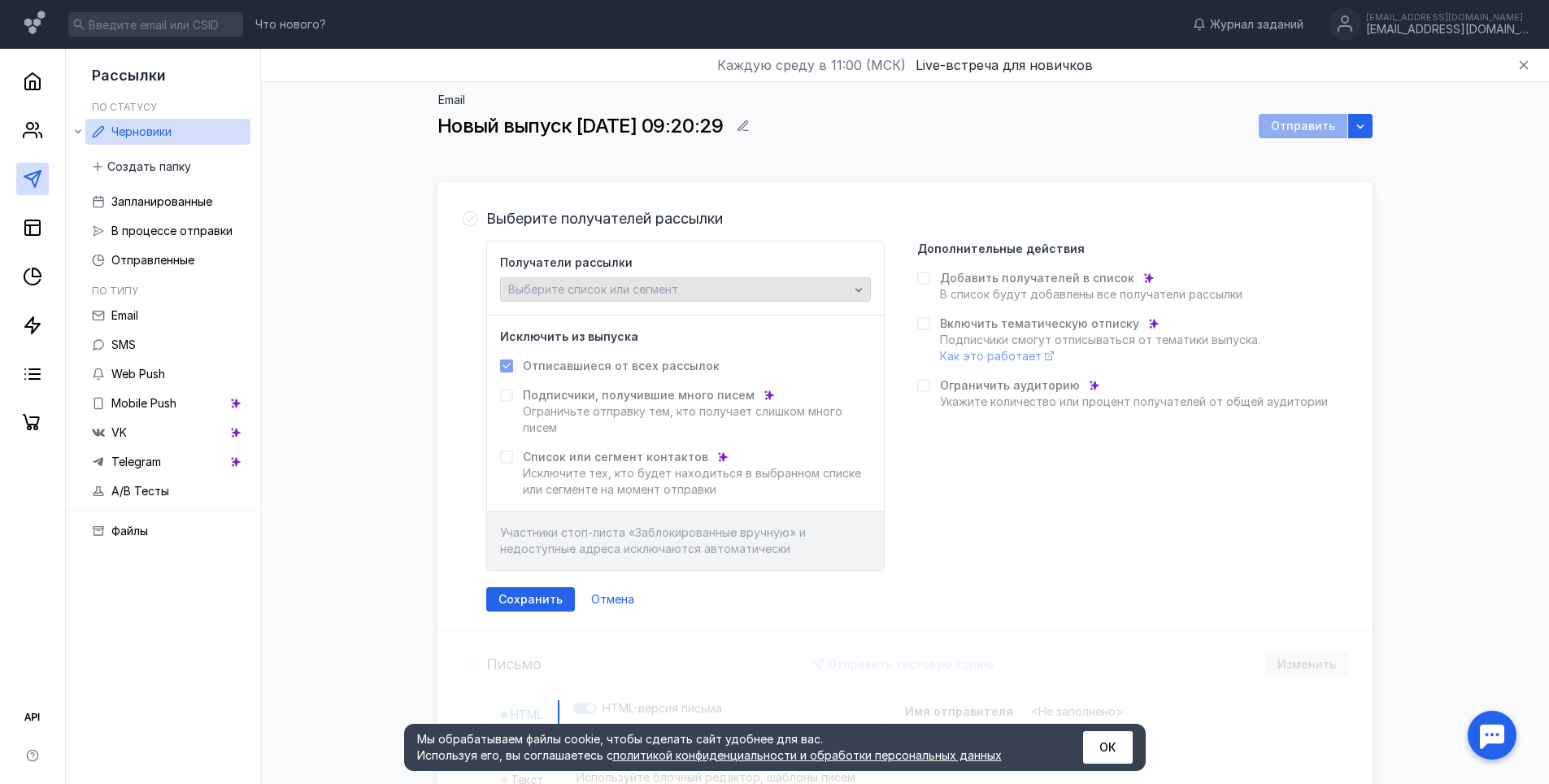
click at [704, 302] on div "Получатели рассылки Выберите список или сегмент" at bounding box center [685, 278] width 397 height 74
click at [699, 295] on div "Выберите список или сегмент" at bounding box center [679, 290] width 349 height 14
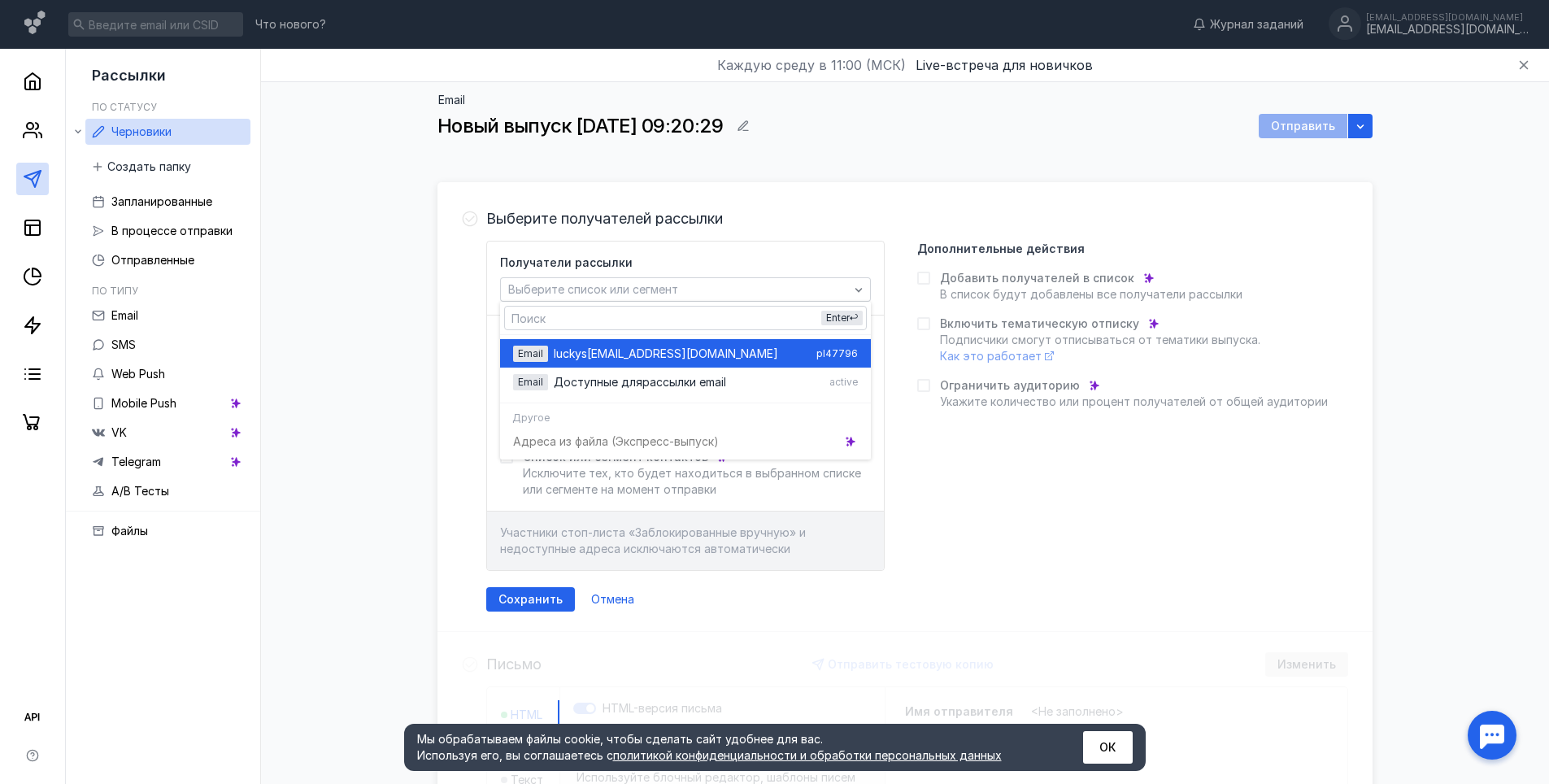
click at [633, 353] on span "[EMAIL_ADDRESS][DOMAIN_NAME]" at bounding box center [683, 354] width 191 height 17
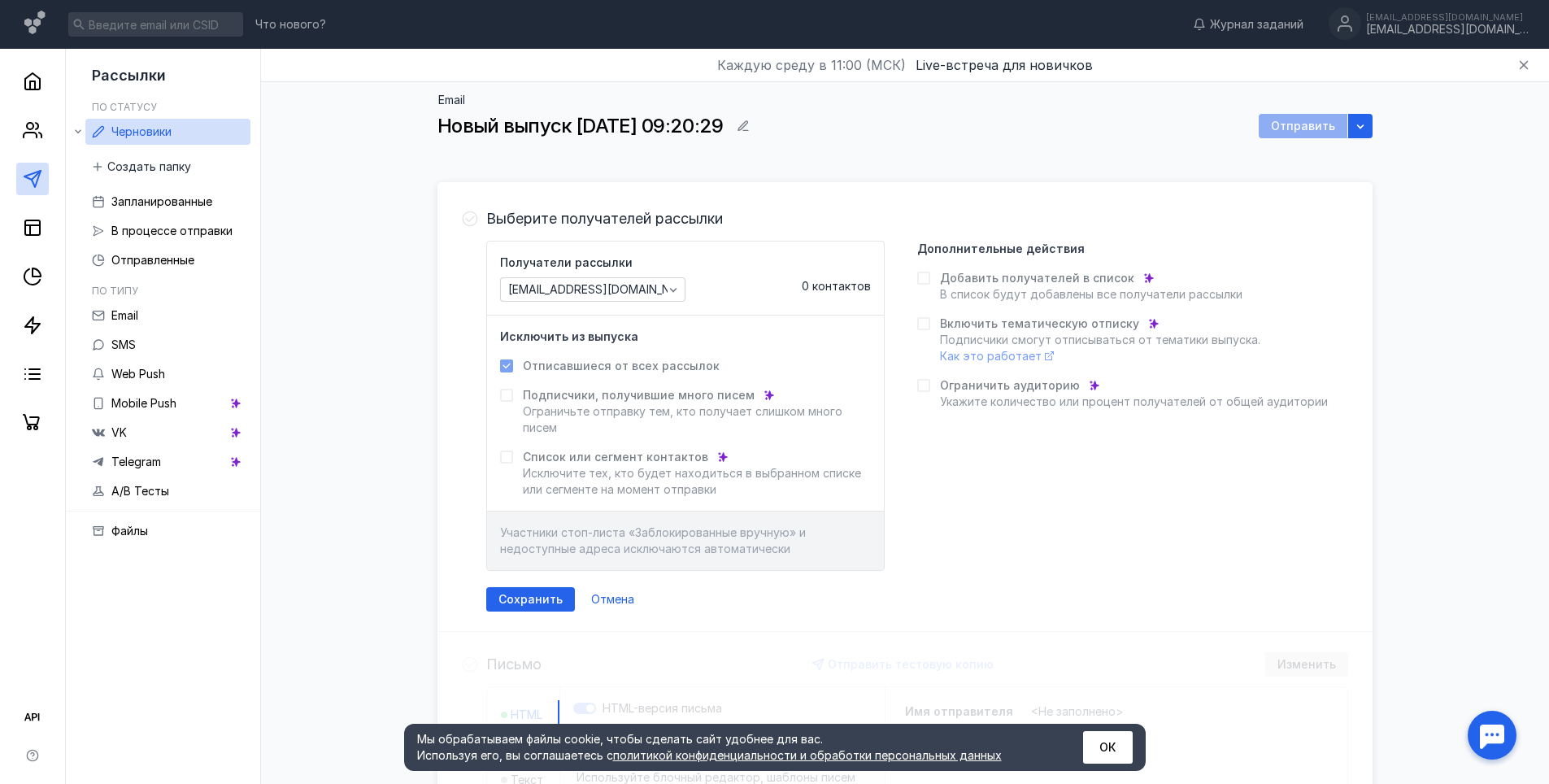
click at [832, 282] on span "0 контактов" at bounding box center [835, 285] width 69 height 14
click at [546, 590] on div "Сохранить" at bounding box center [530, 599] width 89 height 24
